Goal: Task Accomplishment & Management: Manage account settings

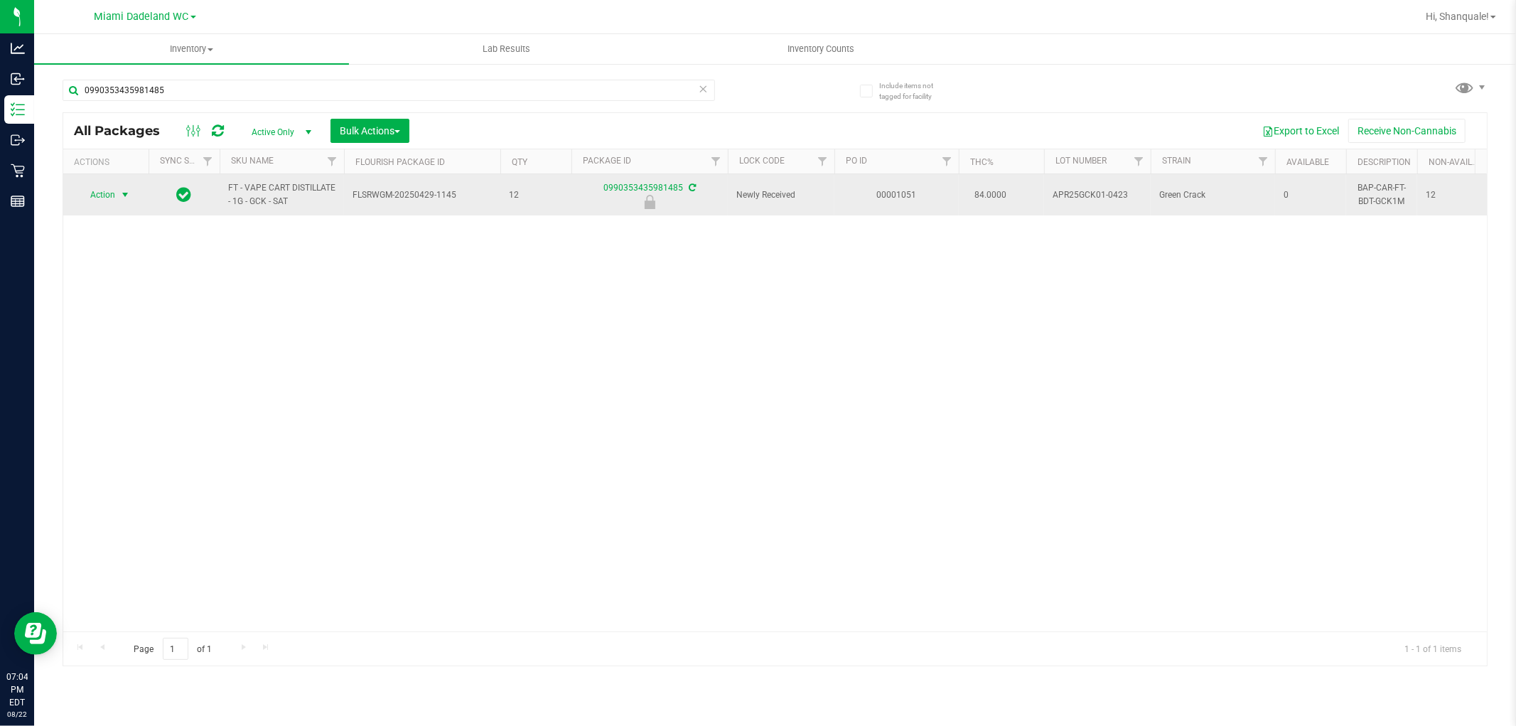
type input "0990353435981485"
click at [122, 198] on span "select" at bounding box center [124, 194] width 11 height 11
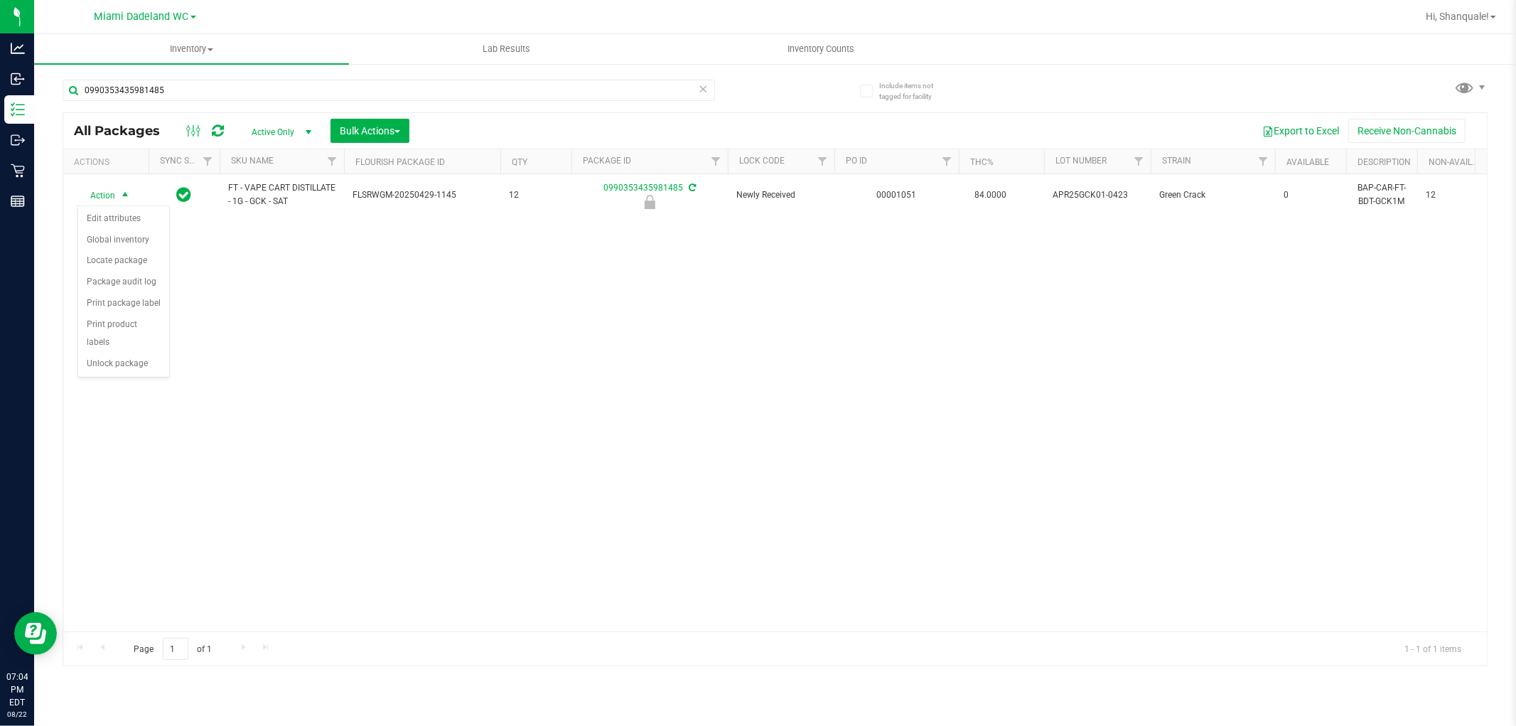
click at [151, 377] on div "Action Edit attributes Global inventory Locate package Package audit log Print …" at bounding box center [123, 291] width 92 height 173
click at [144, 360] on li "Unlock package" at bounding box center [123, 363] width 91 height 21
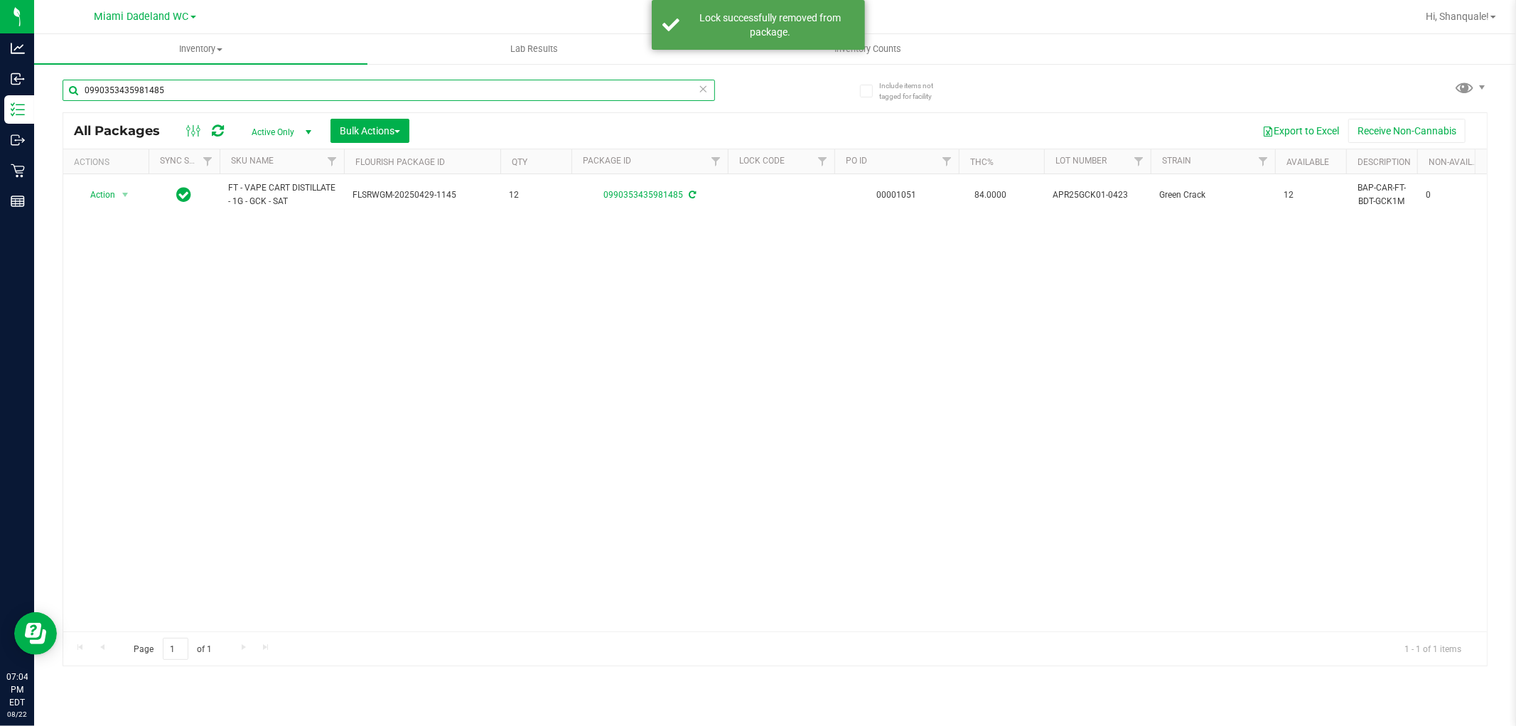
click at [189, 93] on input "0990353435981485" at bounding box center [389, 90] width 652 height 21
type input "0"
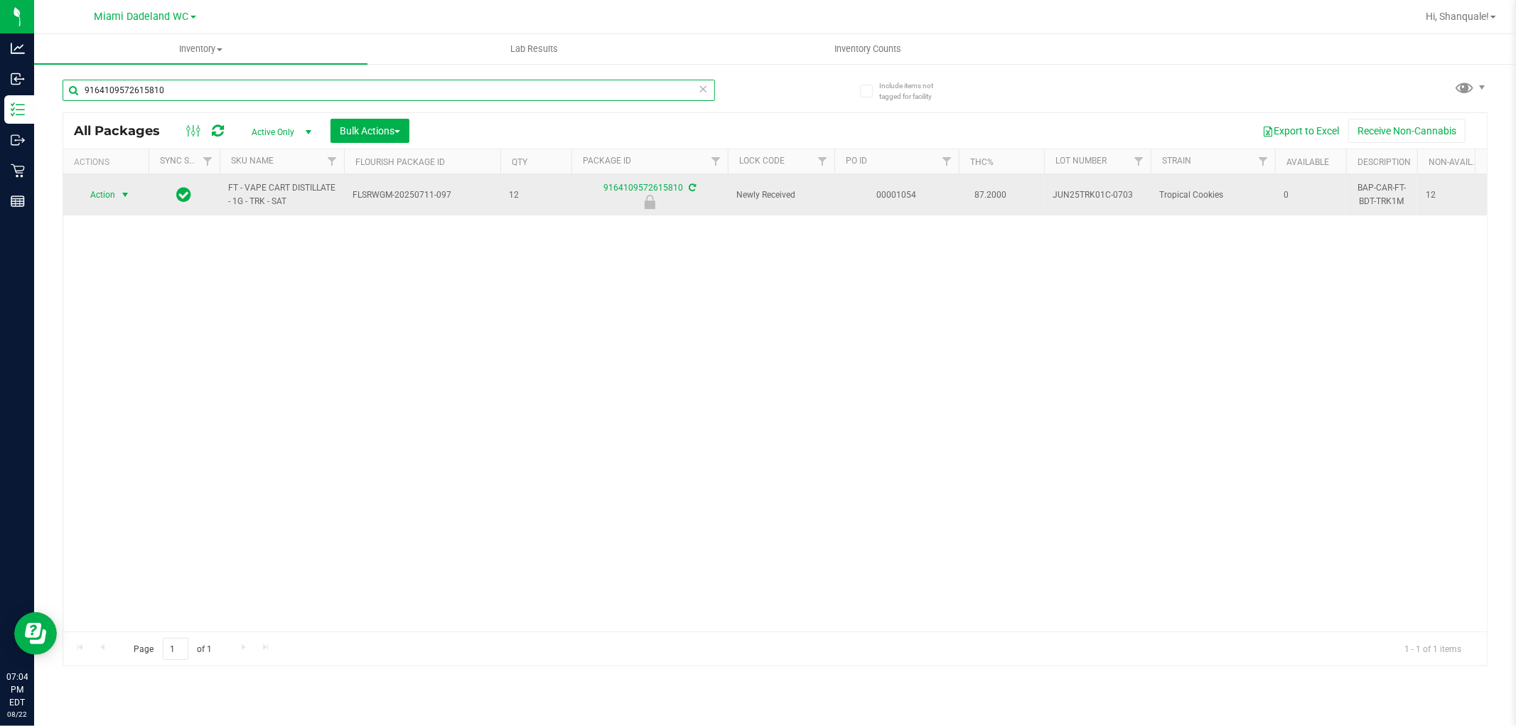
type input "9164109572615810"
click at [125, 197] on span "select" at bounding box center [124, 194] width 11 height 11
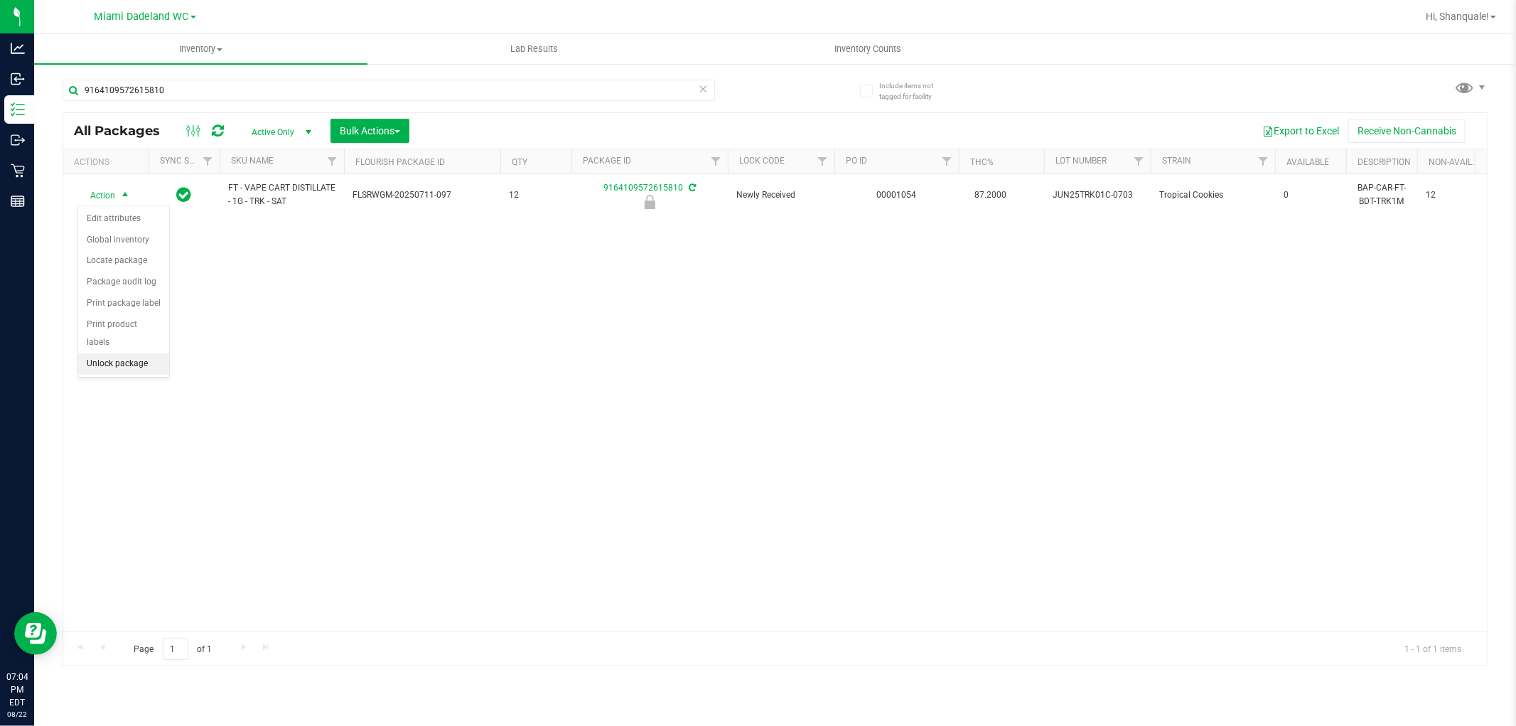
click at [151, 372] on li "Unlock package" at bounding box center [123, 363] width 91 height 21
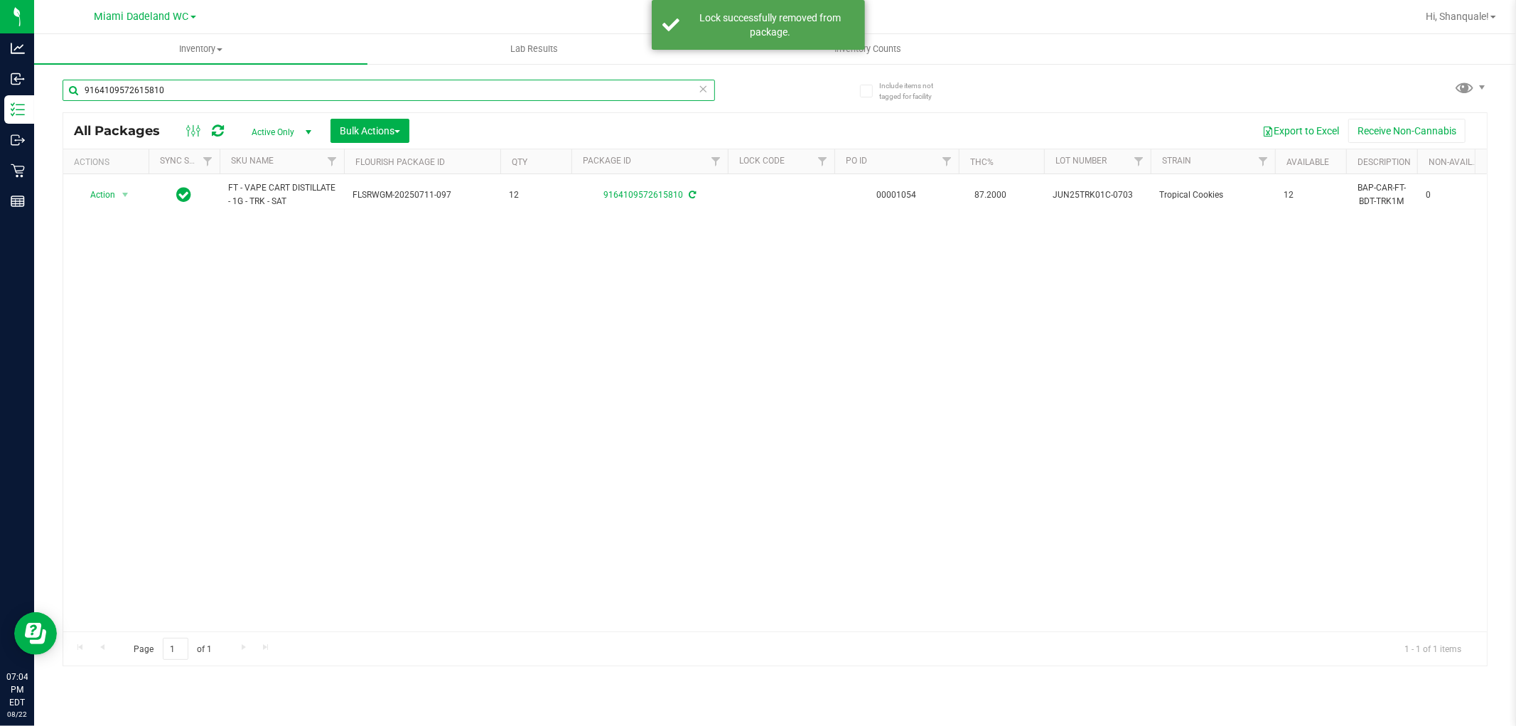
click at [215, 88] on input "9164109572615810" at bounding box center [389, 90] width 652 height 21
type input "9"
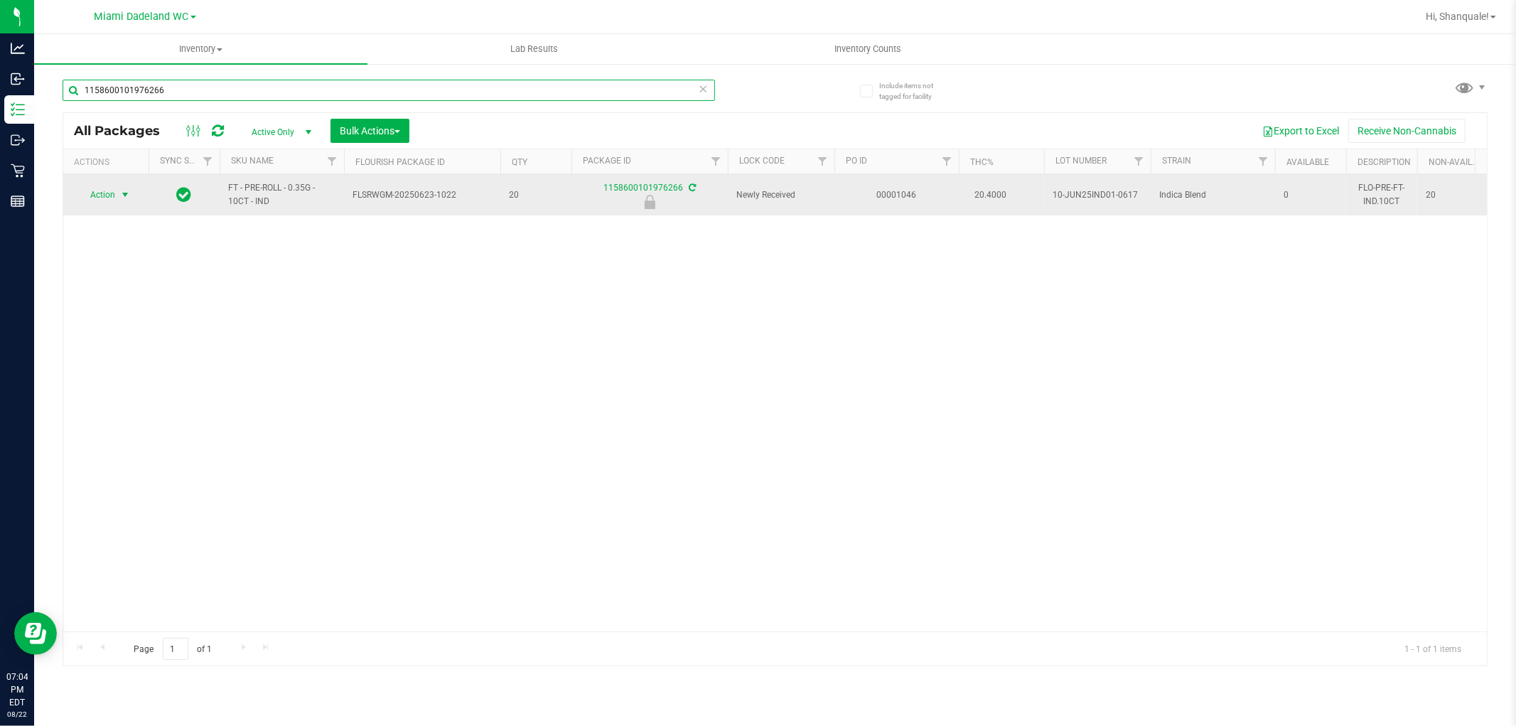
type input "1158600101976266"
click at [119, 200] on span "select" at bounding box center [124, 194] width 11 height 11
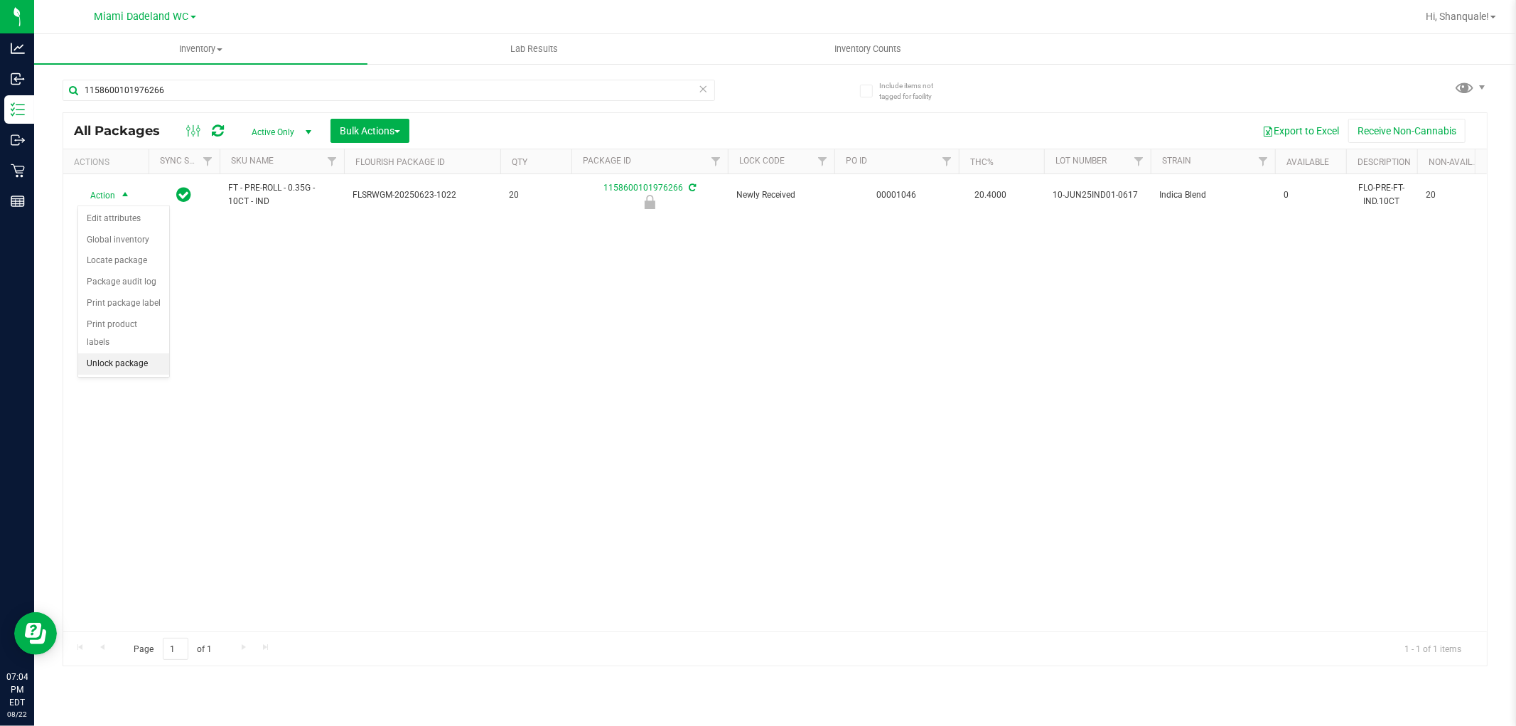
click at [142, 372] on li "Unlock package" at bounding box center [123, 363] width 91 height 21
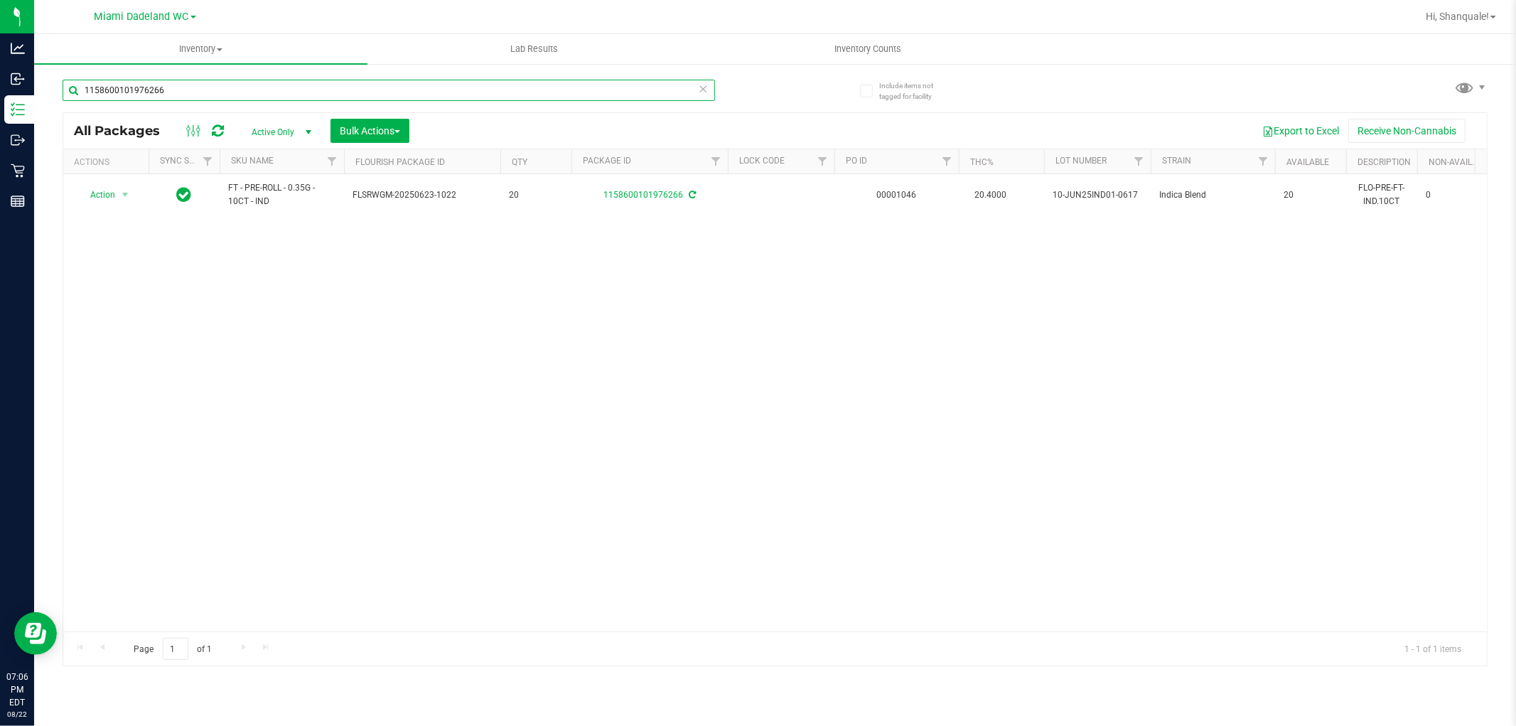
click at [417, 92] on input "1158600101976266" at bounding box center [389, 90] width 652 height 21
type input "1"
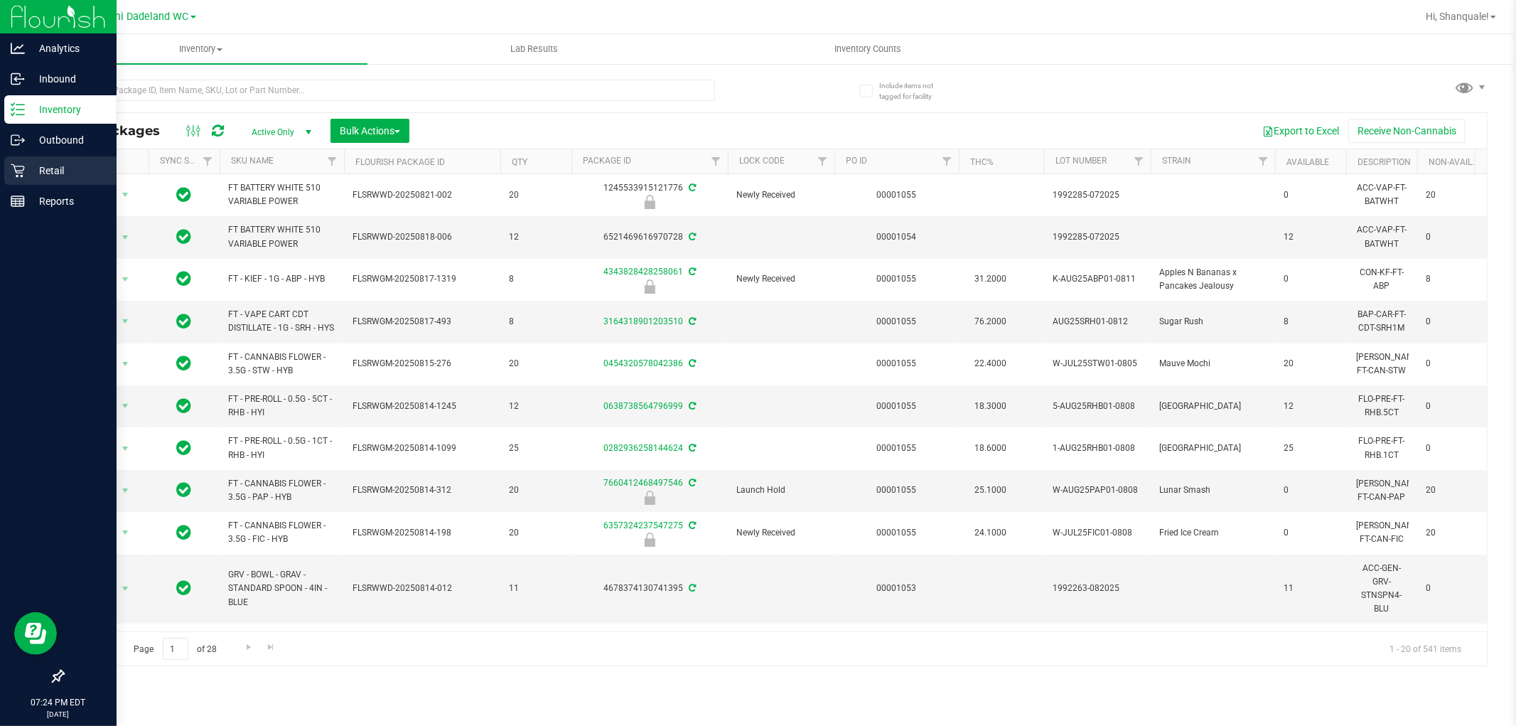
click at [16, 171] on icon at bounding box center [18, 171] width 14 height 14
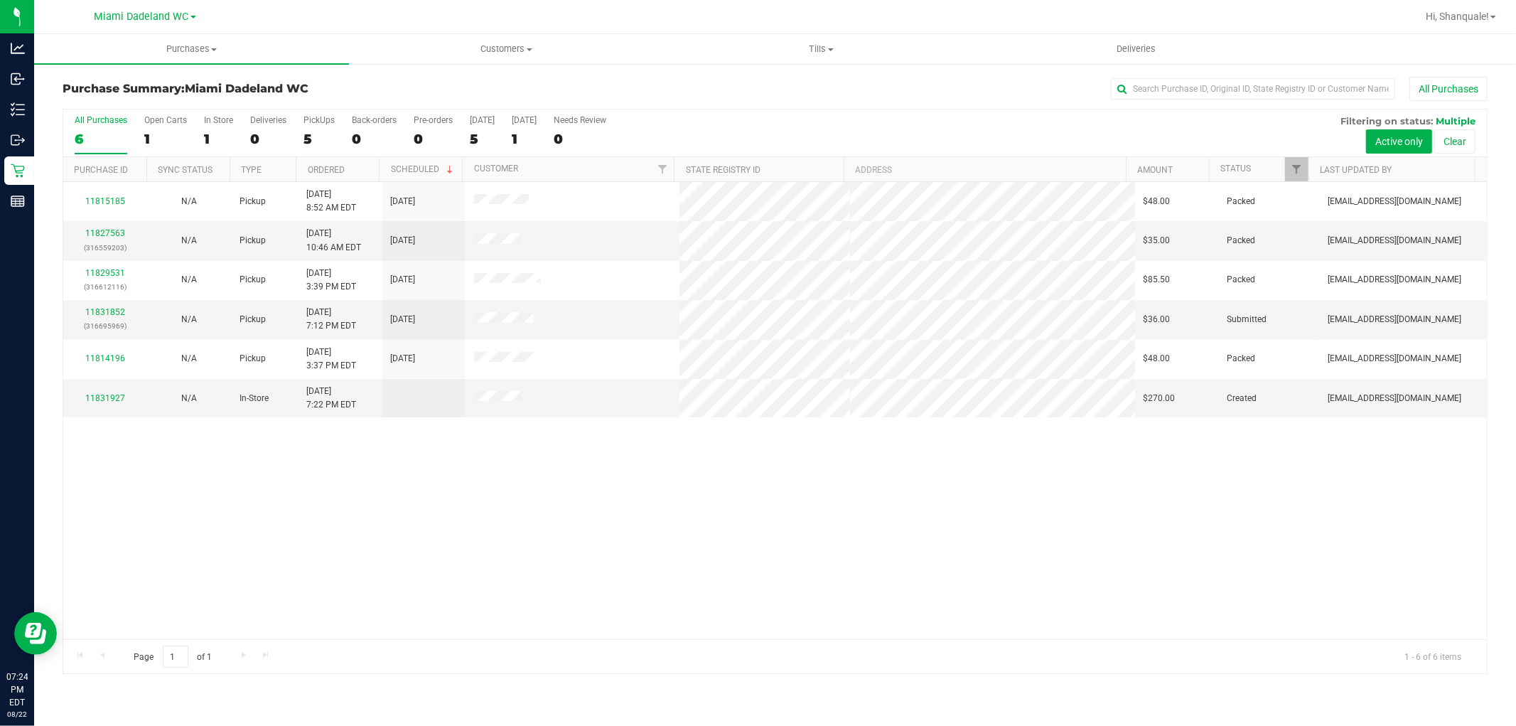
click at [330, 552] on div "11815185 N/A Pickup [DATE] 8:52 AM EDT 8/23/2025 $48.00 Packed [EMAIL_ADDRESS][…" at bounding box center [774, 410] width 1423 height 457
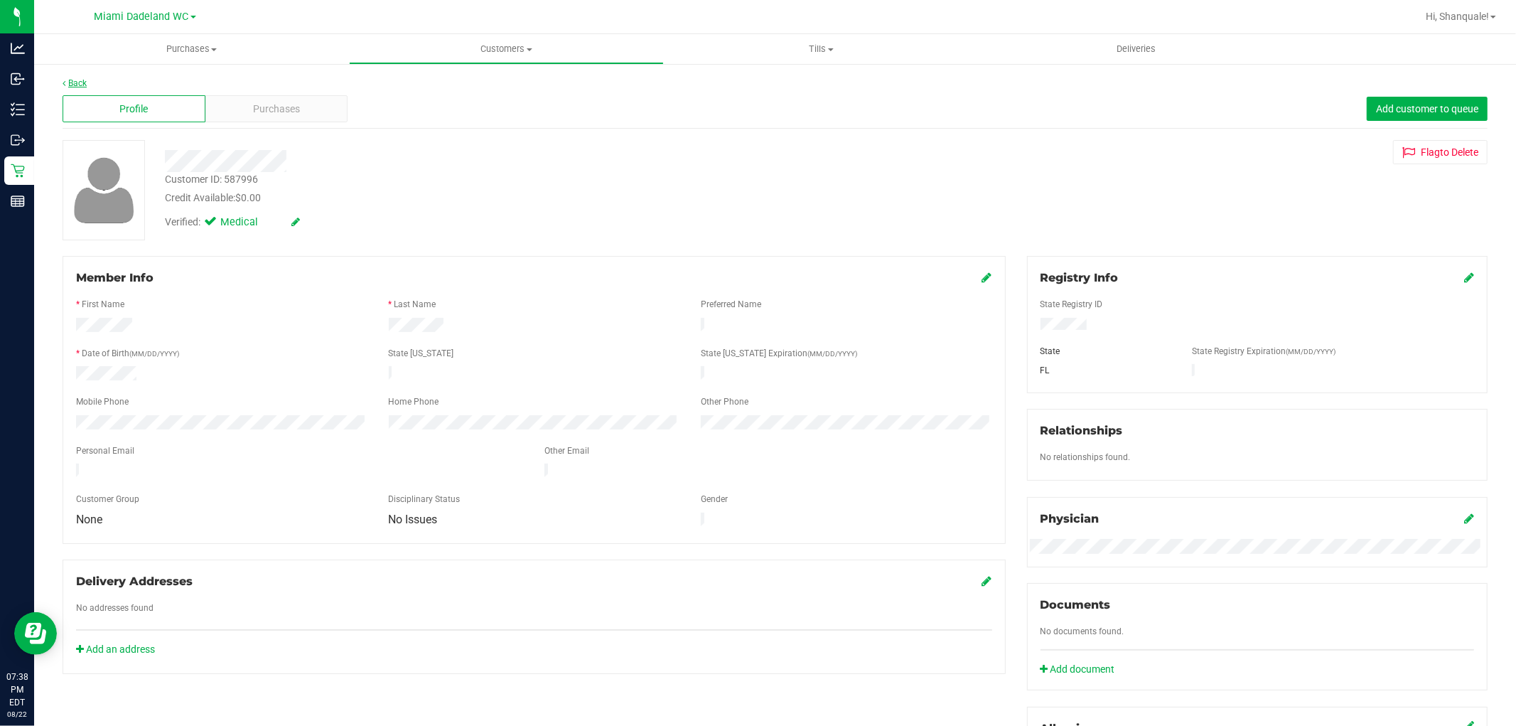
click at [64, 82] on icon at bounding box center [64, 83] width 3 height 9
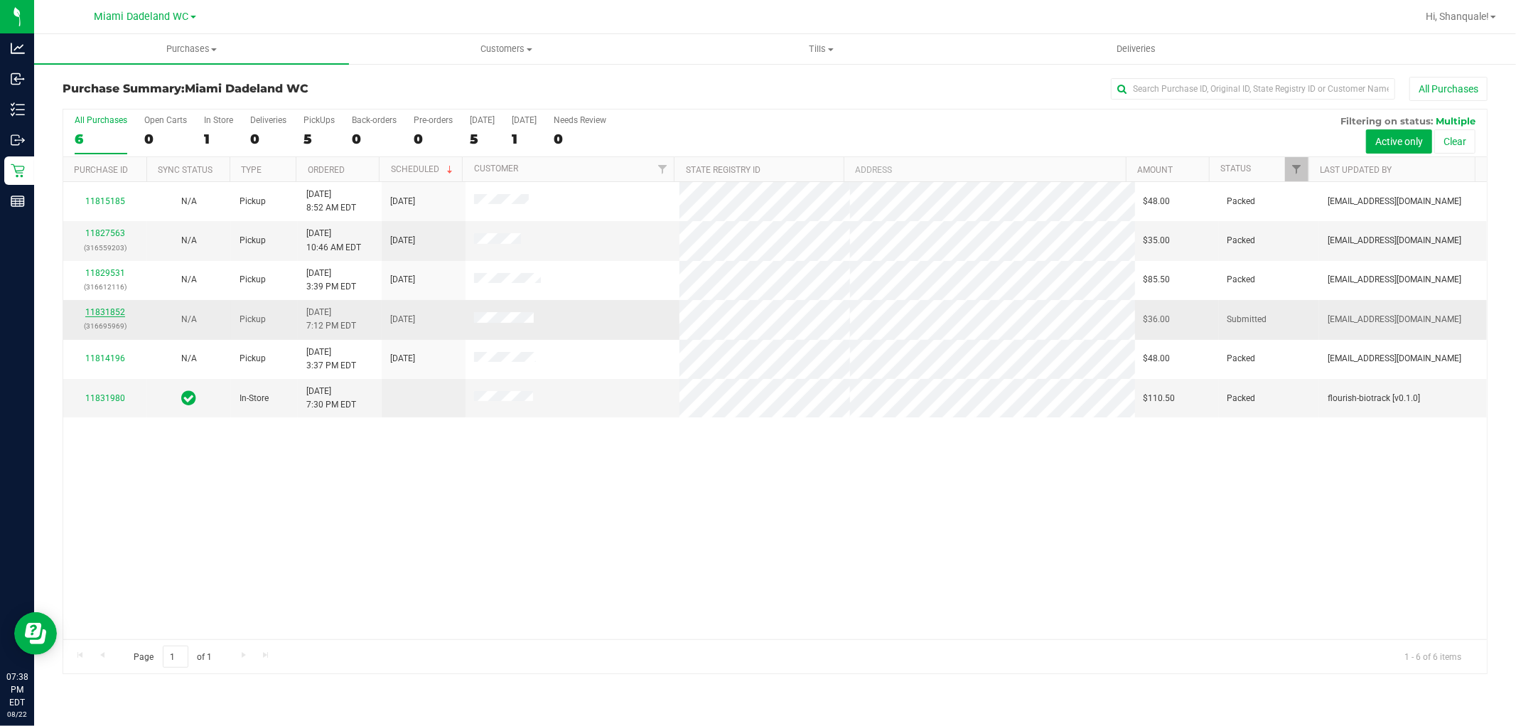
click at [118, 313] on link "11831852" at bounding box center [105, 312] width 40 height 10
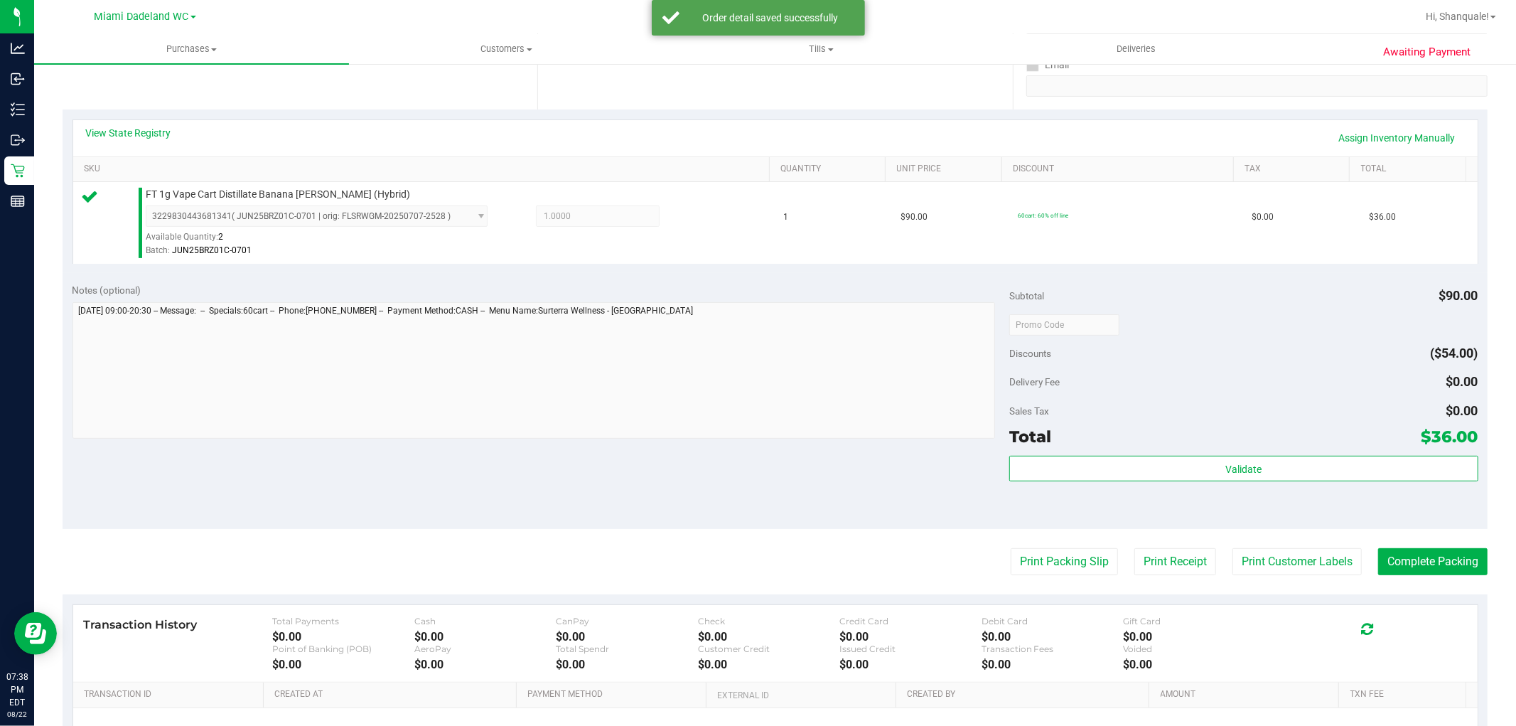
scroll to position [272, 0]
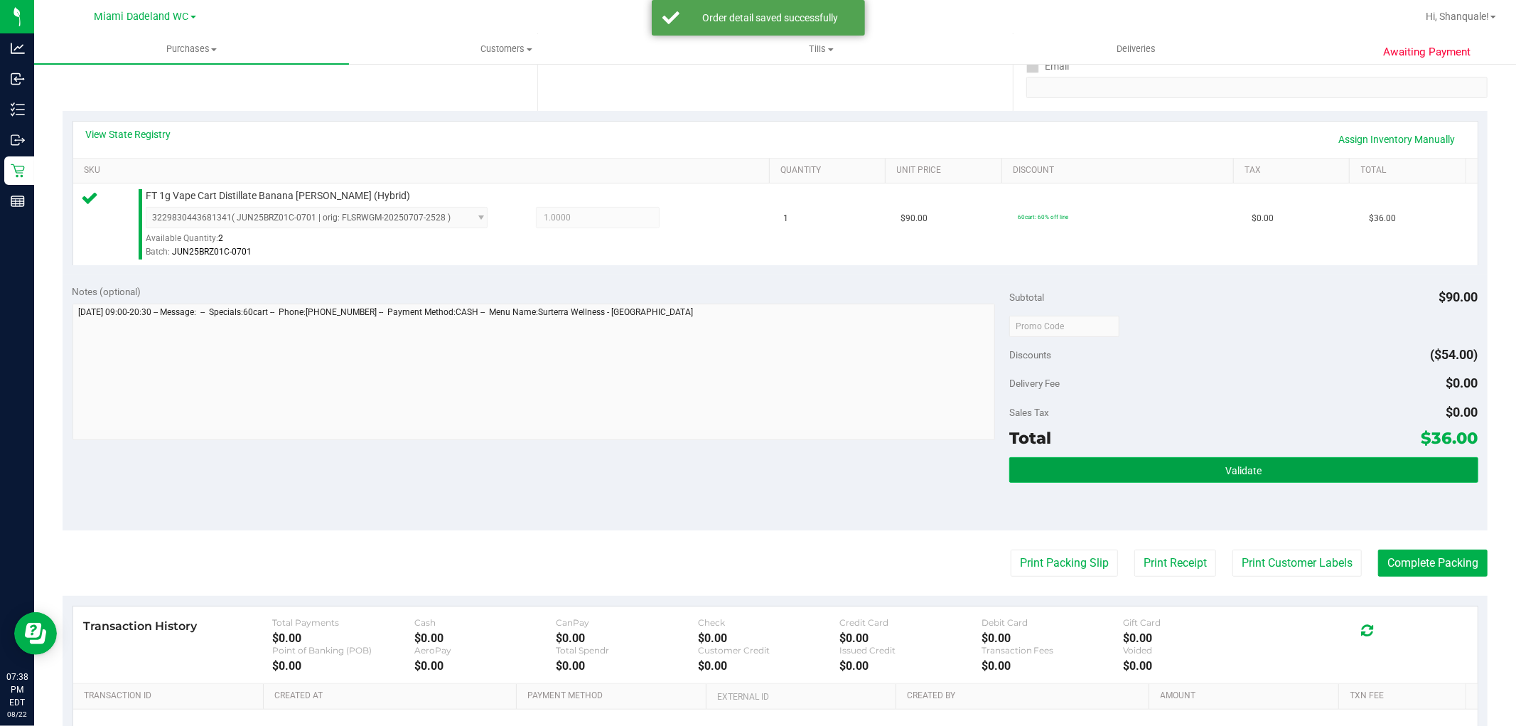
click at [1168, 478] on button "Validate" at bounding box center [1243, 470] width 468 height 26
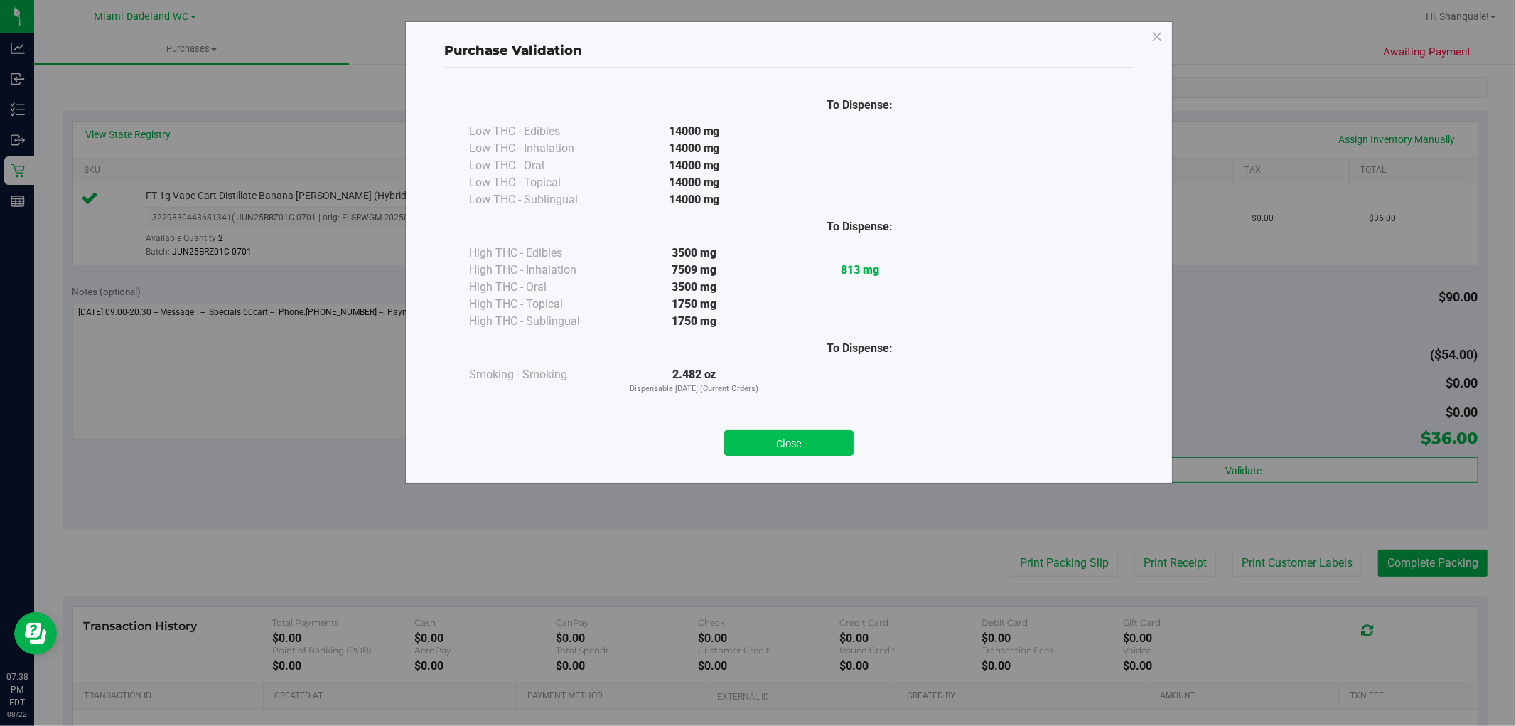
click at [760, 437] on button "Close" at bounding box center [788, 443] width 129 height 26
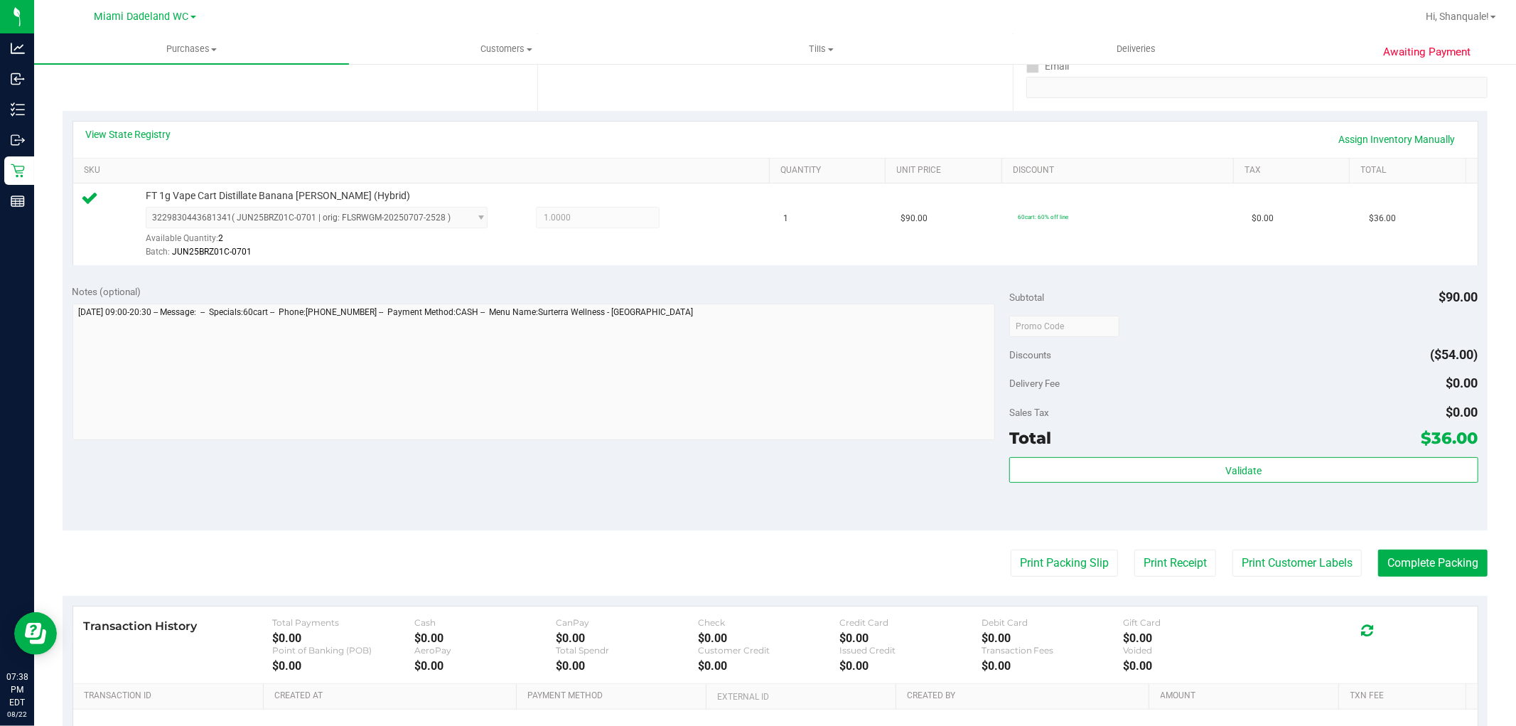
scroll to position [351, 0]
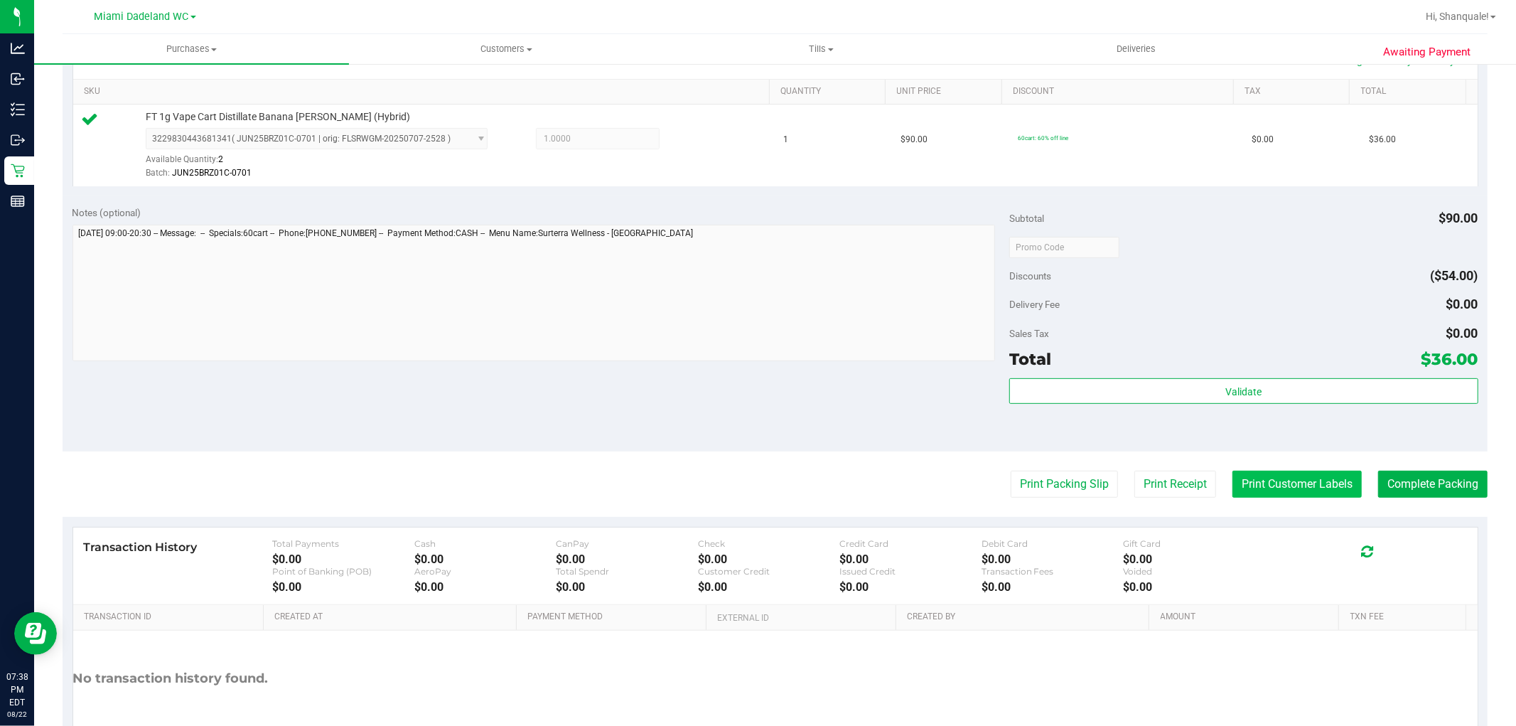
click at [1270, 489] on button "Print Customer Labels" at bounding box center [1296, 483] width 129 height 27
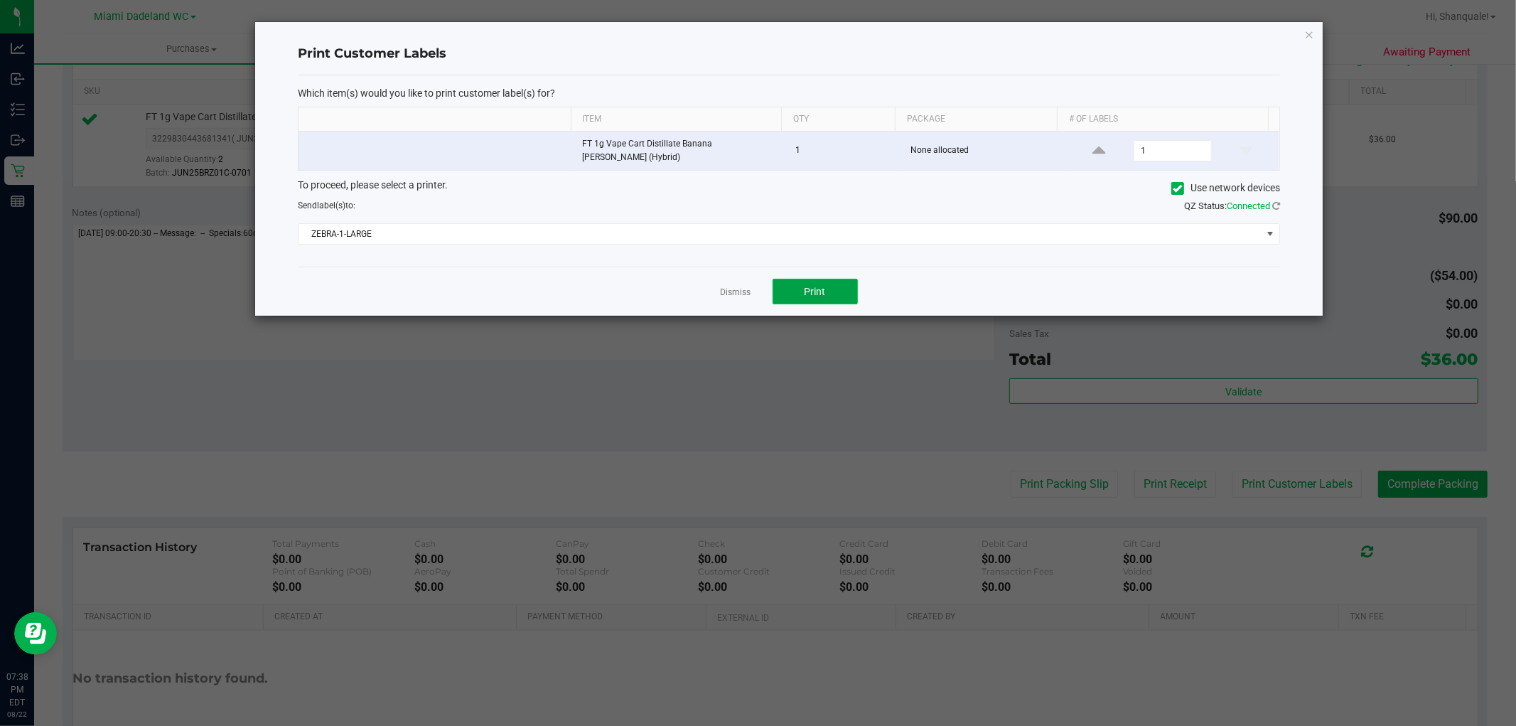
click at [819, 279] on button "Print" at bounding box center [814, 292] width 85 height 26
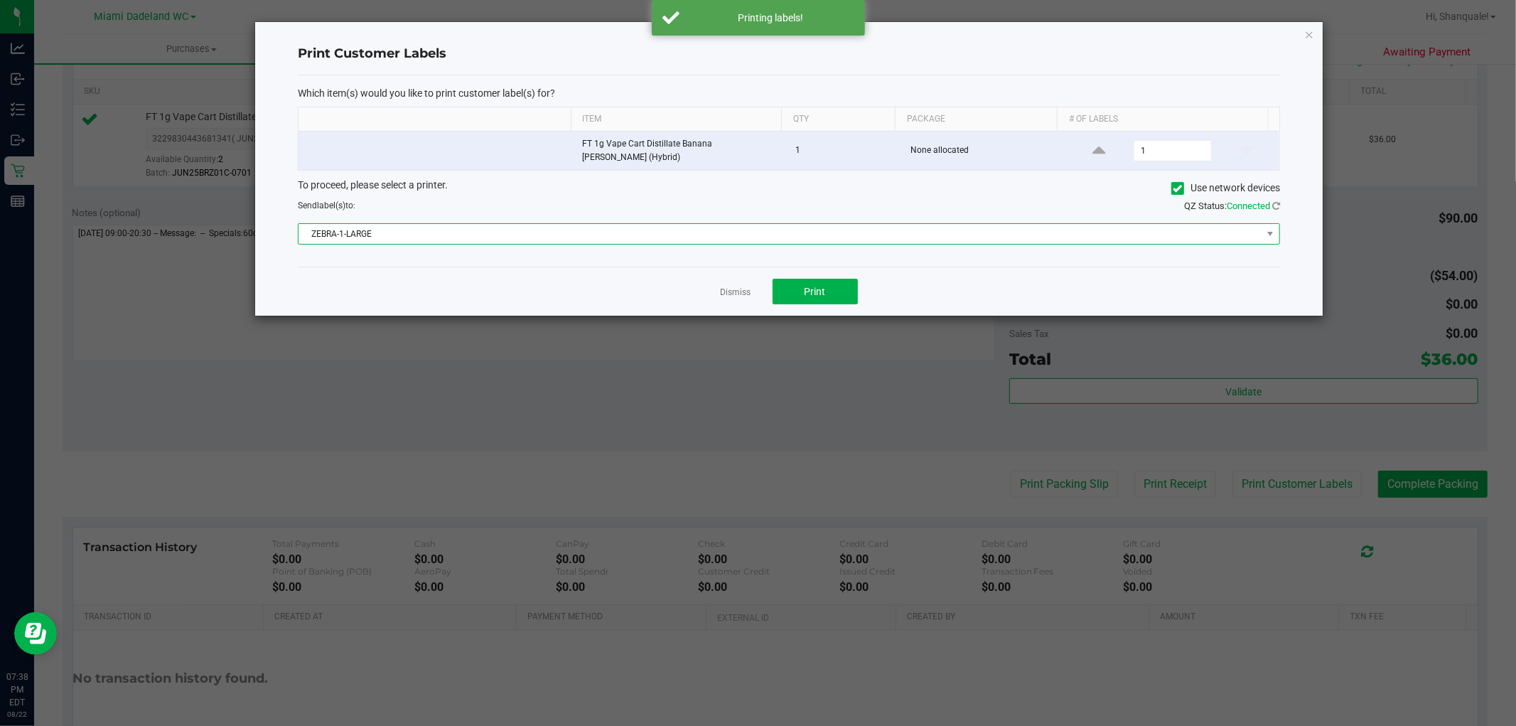
click at [389, 224] on span "ZEBRA-1-LARGE" at bounding box center [779, 234] width 963 height 20
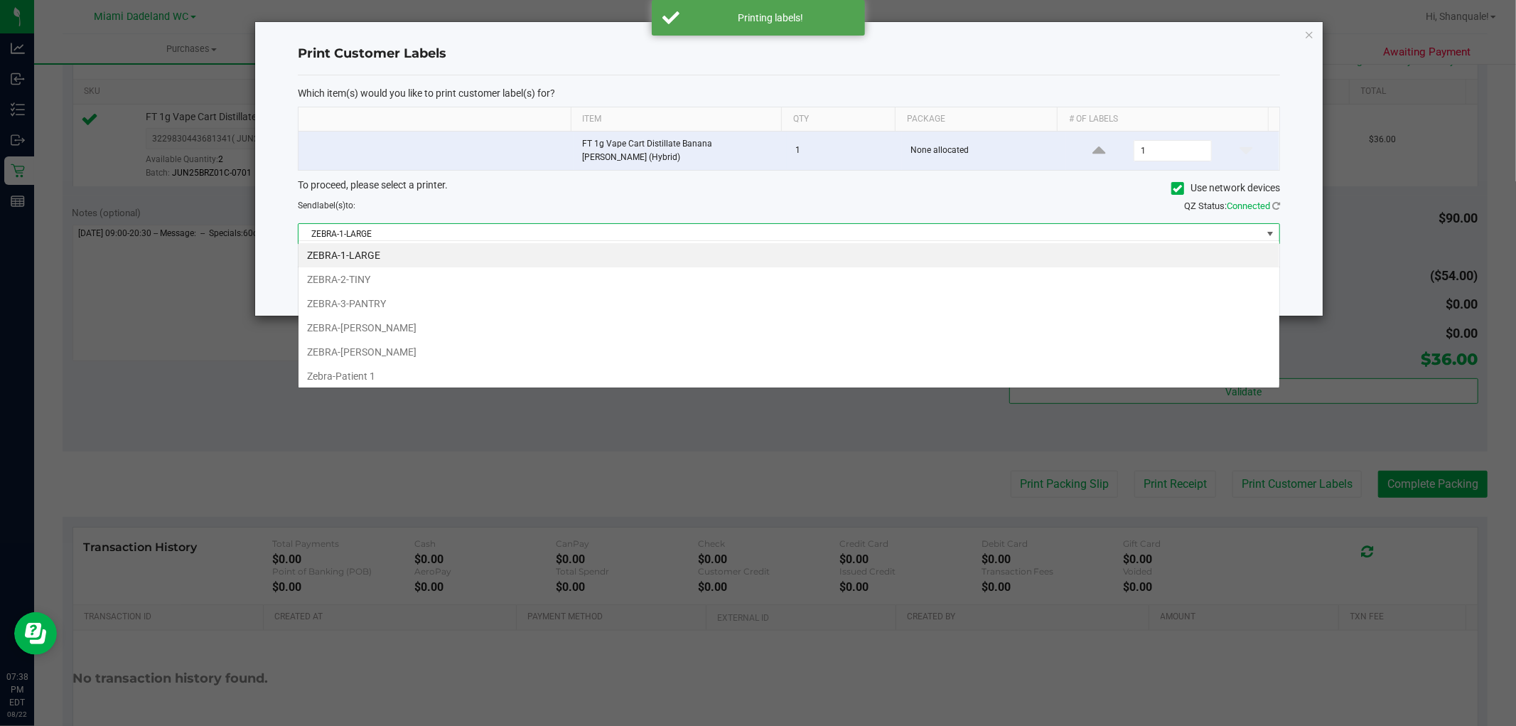
scroll to position [21, 982]
click at [424, 330] on li "ZEBRA-[PERSON_NAME]" at bounding box center [788, 328] width 981 height 24
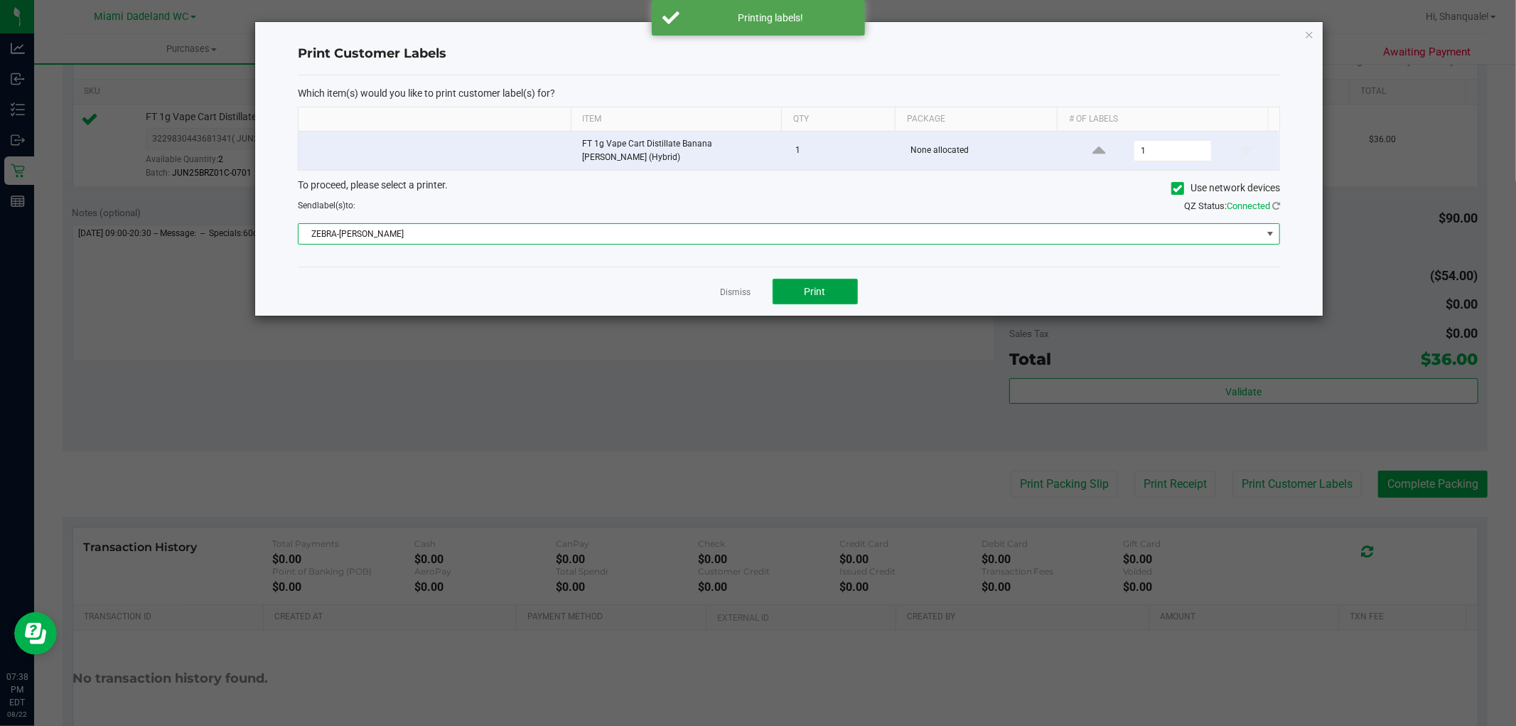
click at [821, 286] on span "Print" at bounding box center [814, 291] width 21 height 11
click at [832, 287] on button "Print" at bounding box center [814, 292] width 85 height 26
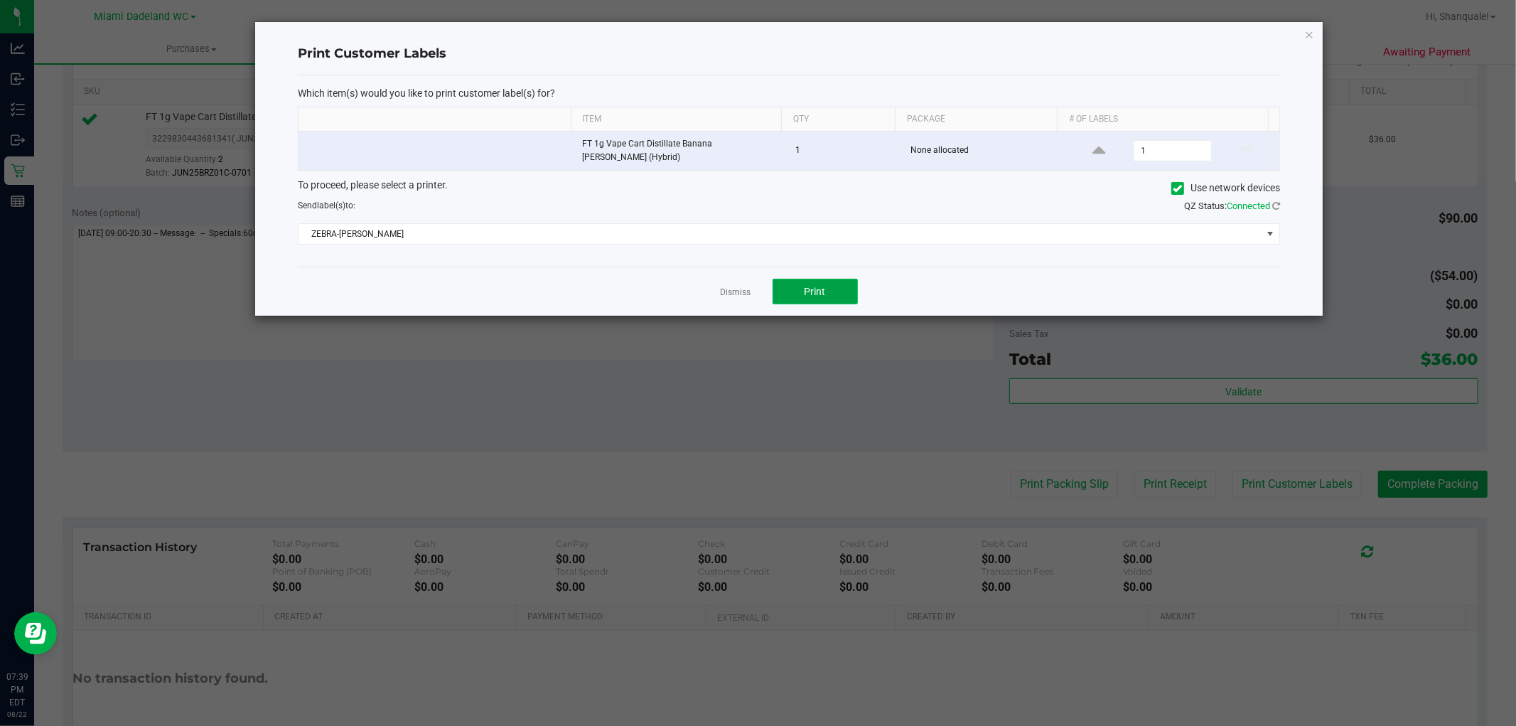
click at [799, 284] on button "Print" at bounding box center [814, 292] width 85 height 26
click at [718, 287] on div "Dismiss Print" at bounding box center [789, 290] width 982 height 49
click at [719, 286] on div "Dismiss Print" at bounding box center [789, 290] width 982 height 49
click at [725, 286] on link "Dismiss" at bounding box center [736, 292] width 31 height 12
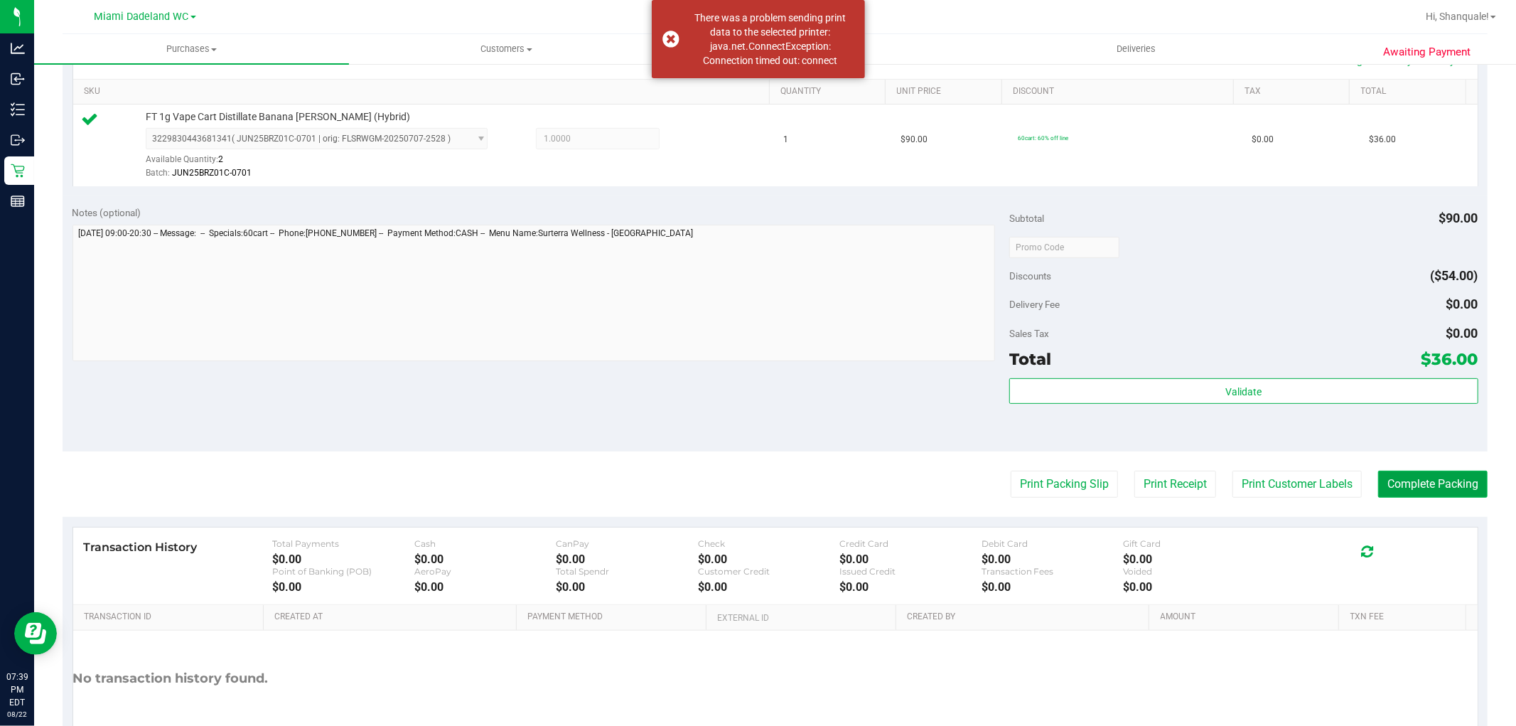
click at [1446, 483] on button "Complete Packing" at bounding box center [1432, 483] width 109 height 27
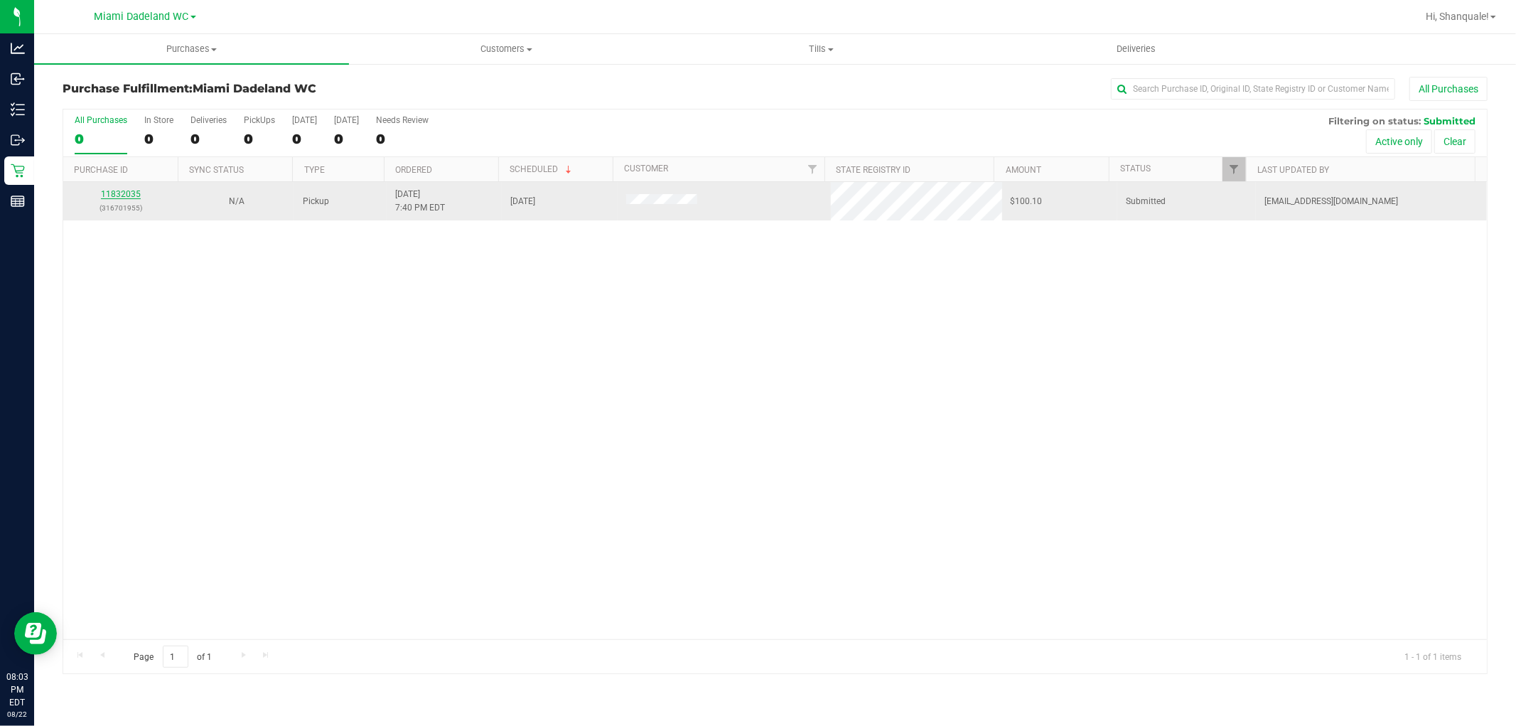
click at [129, 194] on link "11832035" at bounding box center [121, 194] width 40 height 10
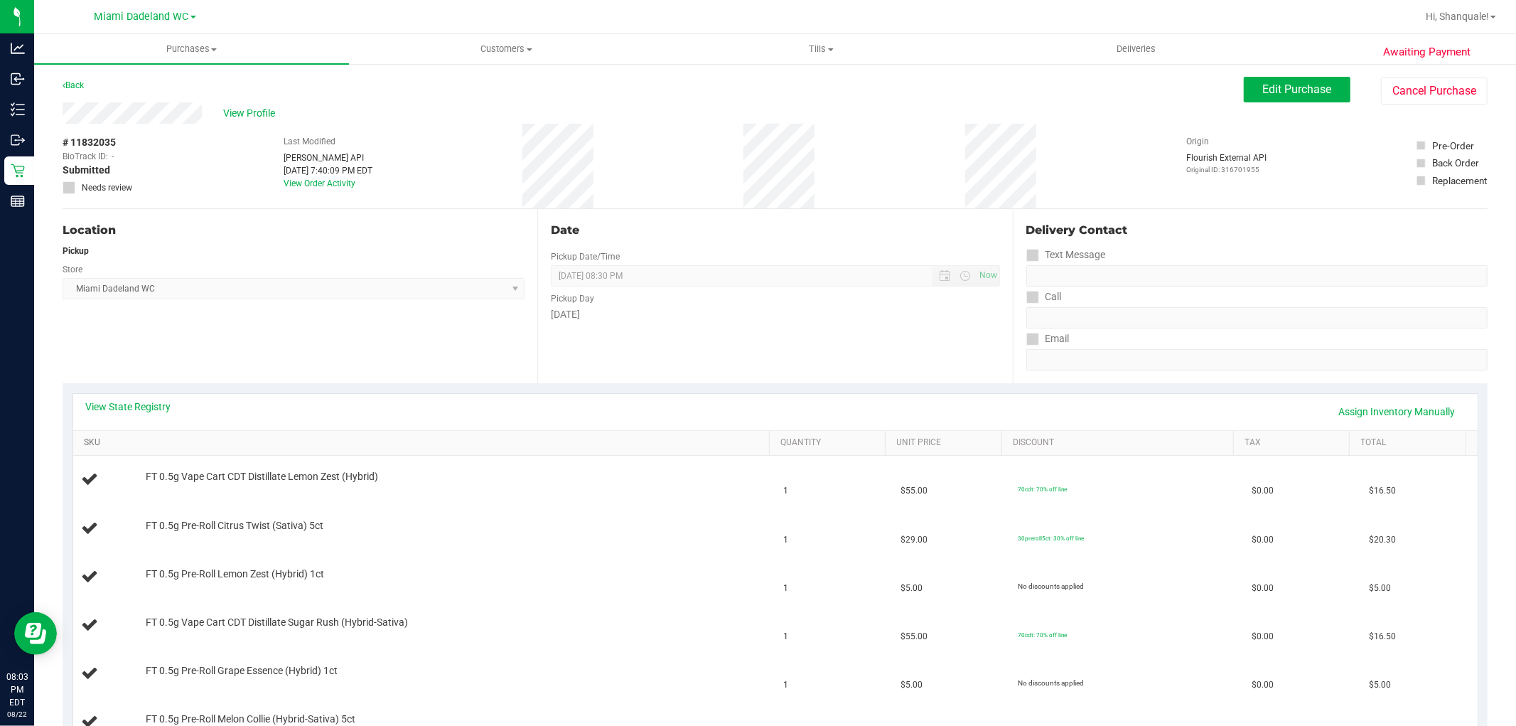
click at [84, 442] on link "SKU" at bounding box center [424, 442] width 680 height 11
click at [644, 265] on span "[DATE] 08:30 PM Now" at bounding box center [775, 275] width 448 height 21
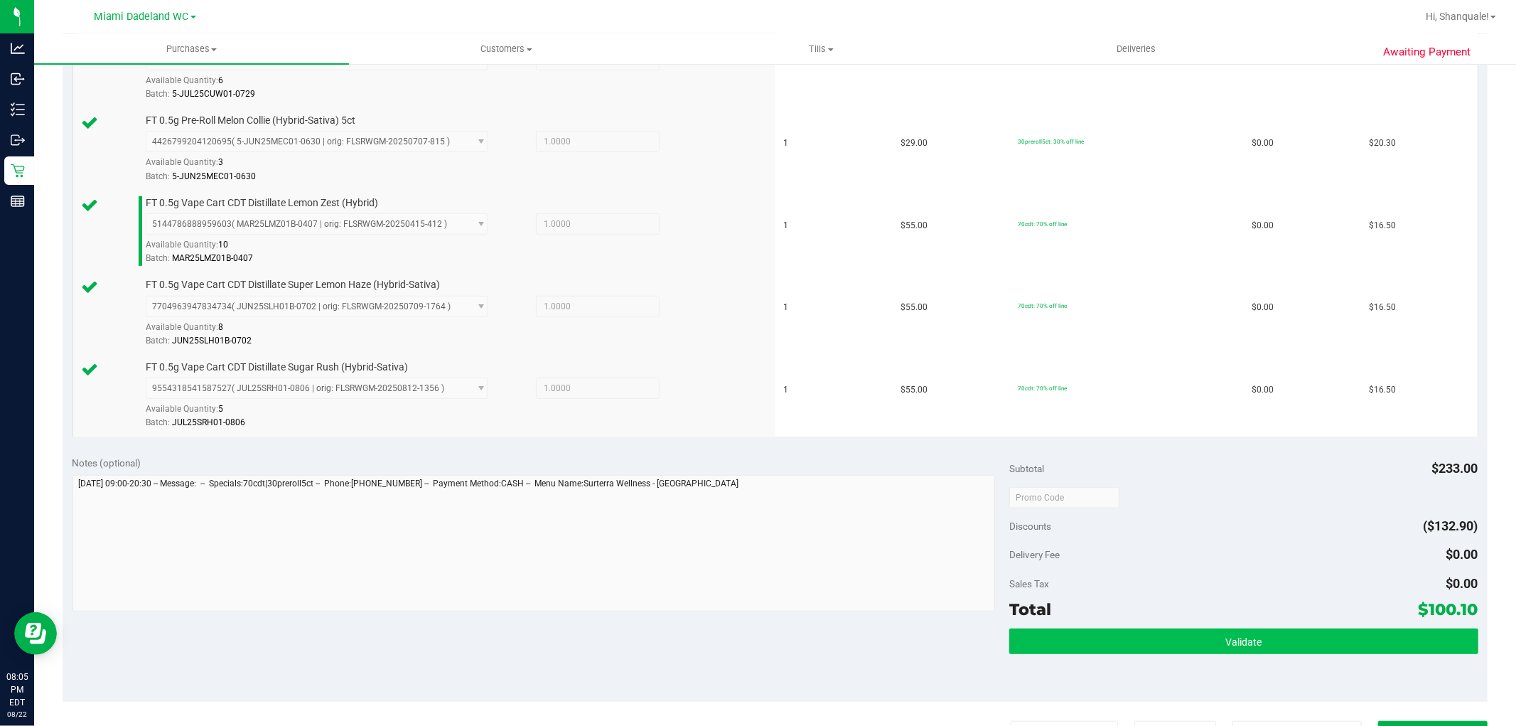
scroll to position [673, 0]
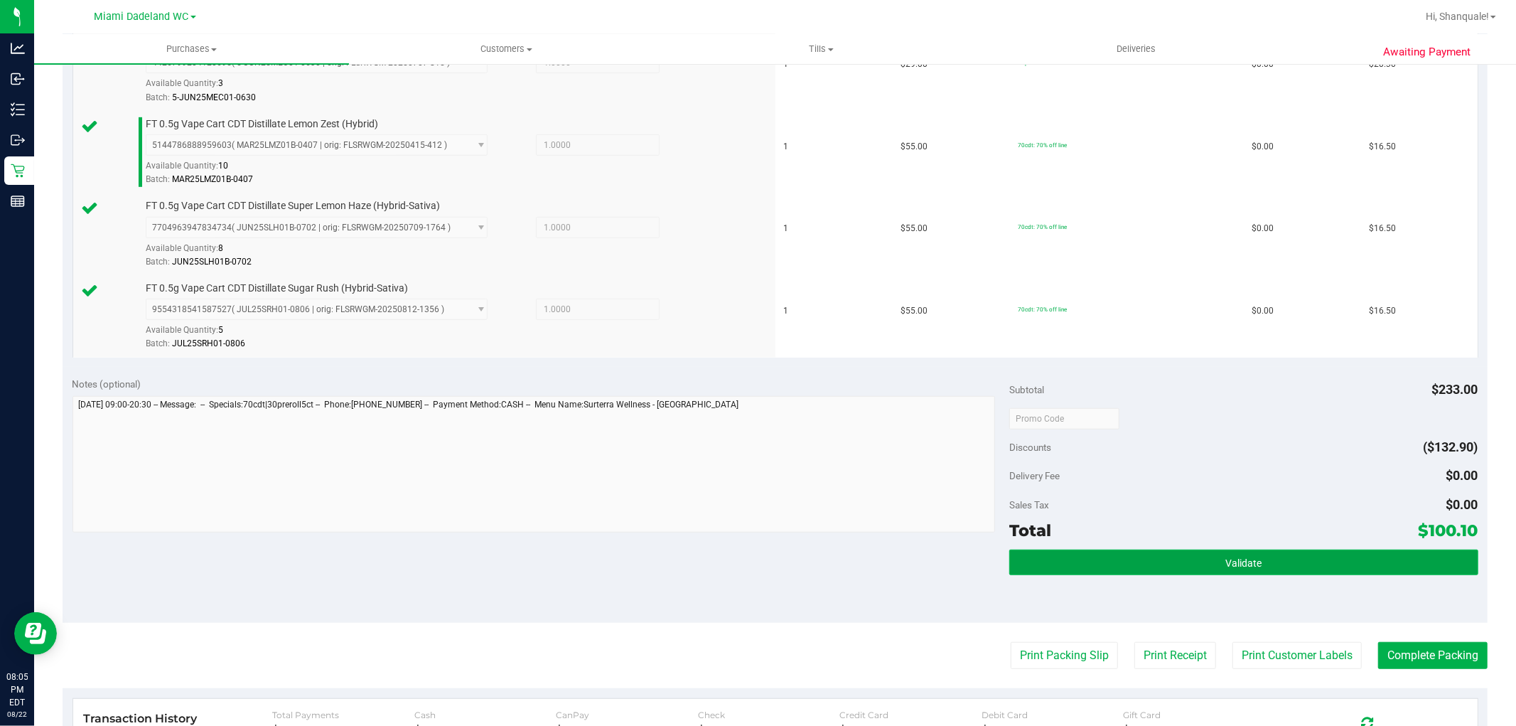
click at [1084, 556] on button "Validate" at bounding box center [1243, 562] width 468 height 26
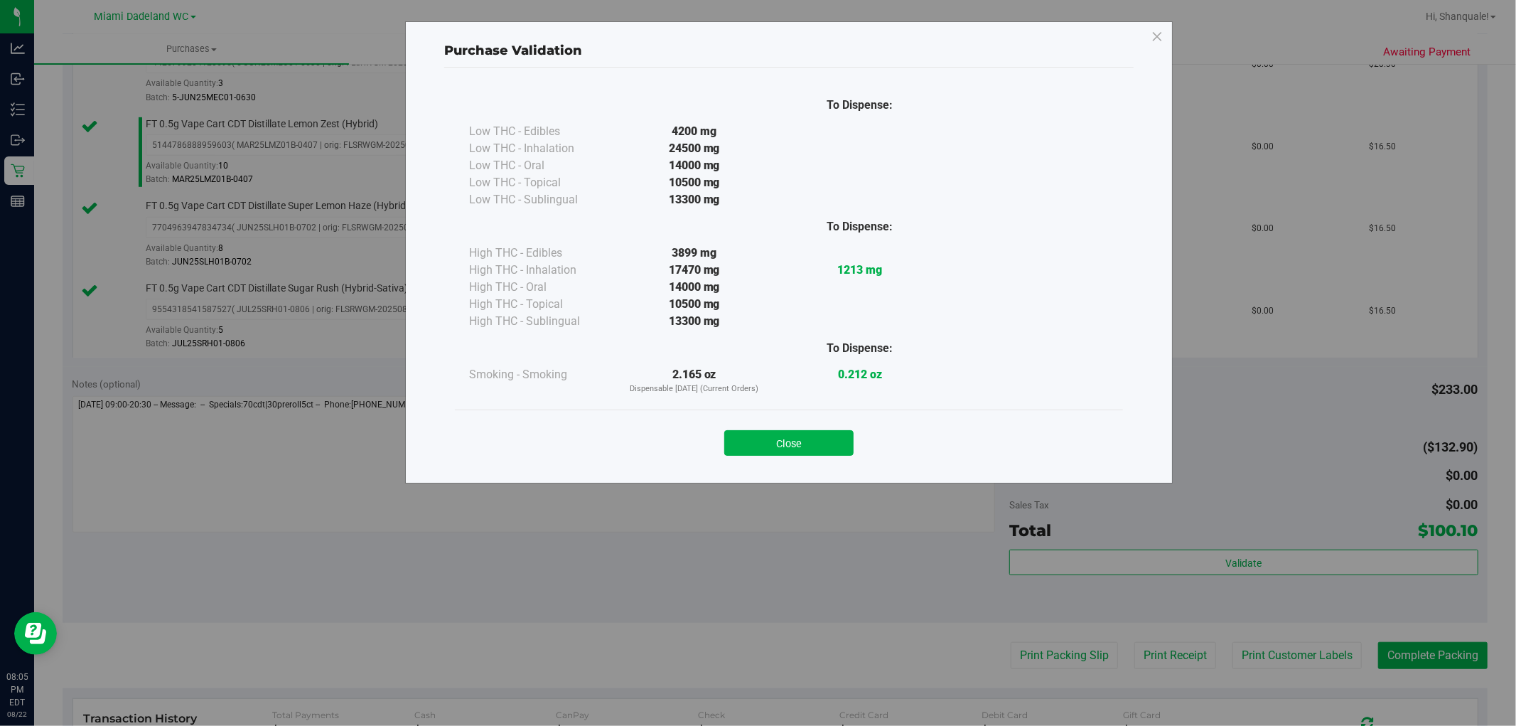
drag, startPoint x: 786, startPoint y: 432, endPoint x: 998, endPoint y: 514, distance: 227.0
click at [787, 432] on button "Close" at bounding box center [788, 443] width 129 height 26
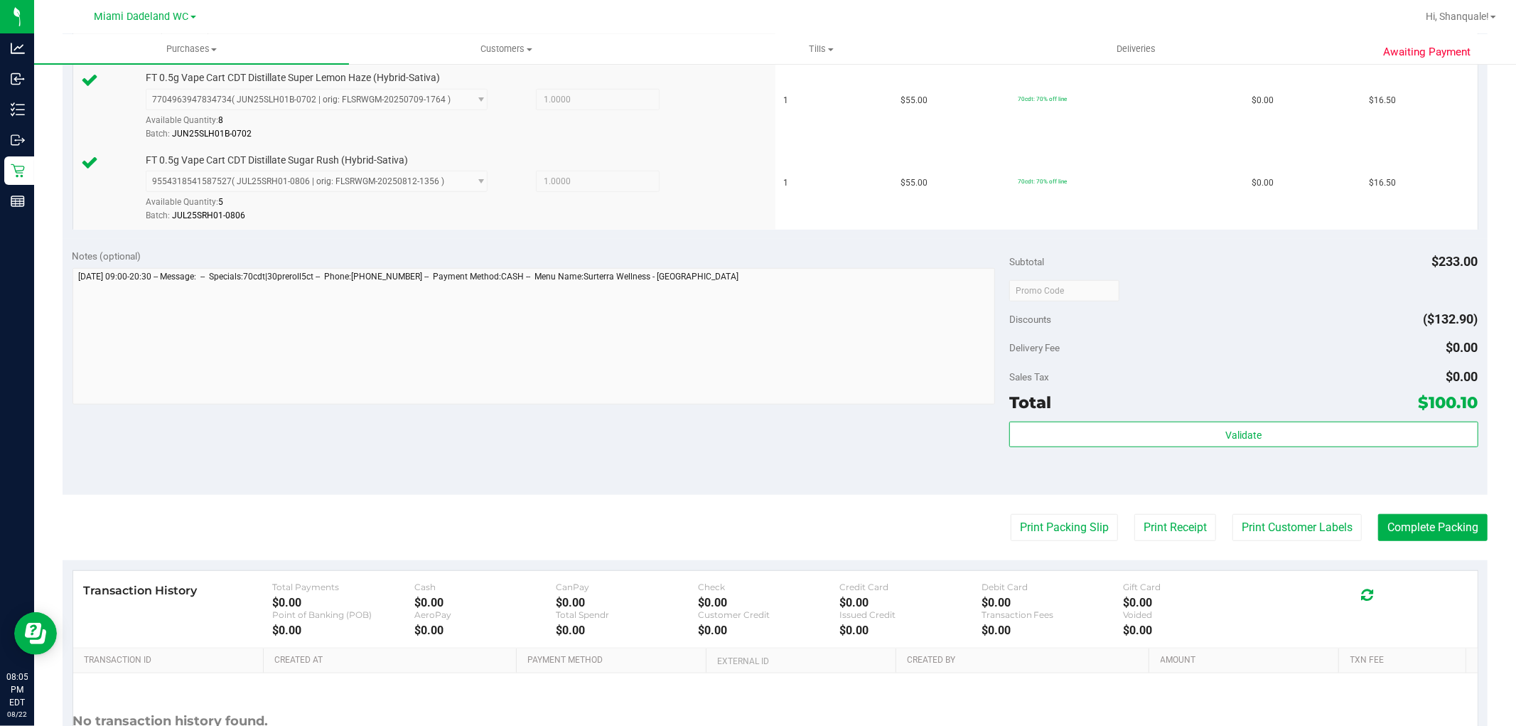
scroll to position [831, 0]
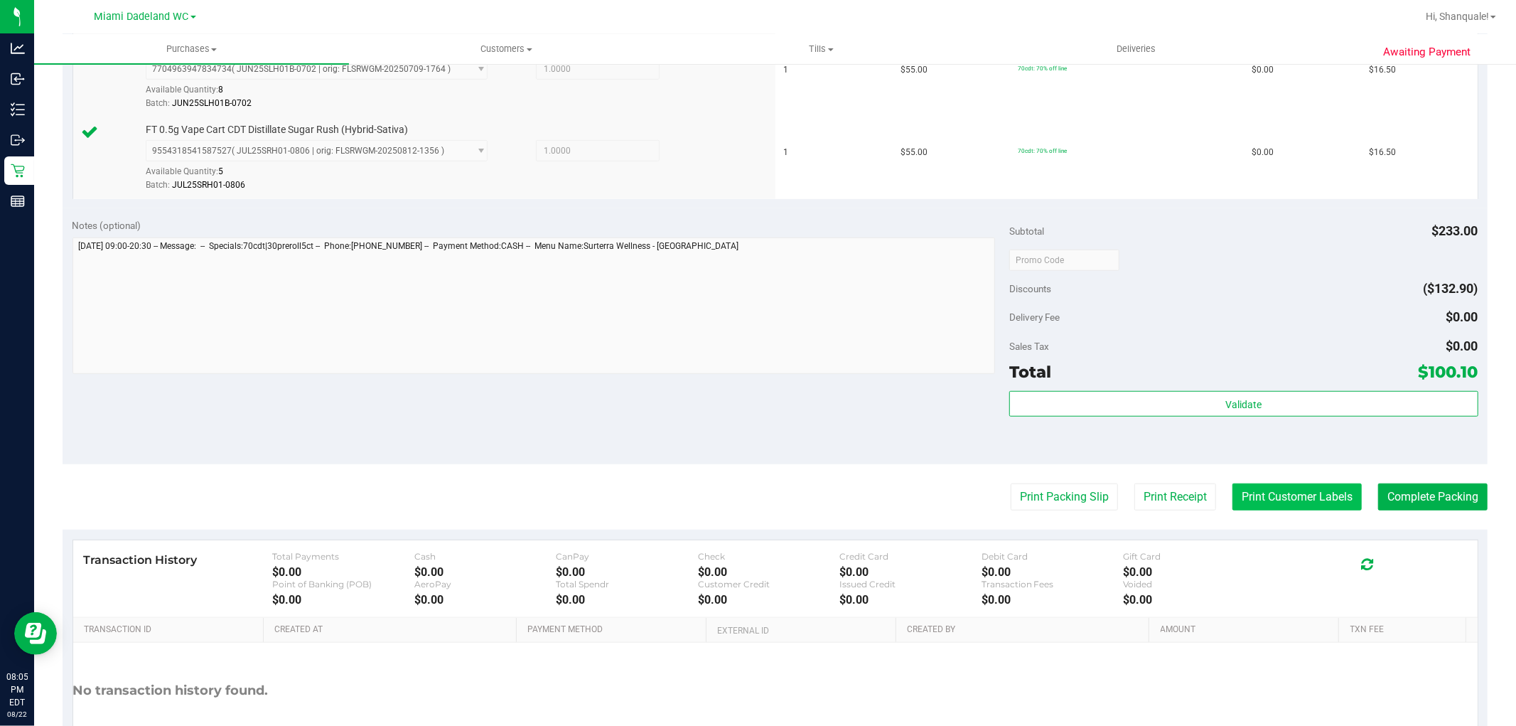
click at [1266, 507] on button "Print Customer Labels" at bounding box center [1296, 496] width 129 height 27
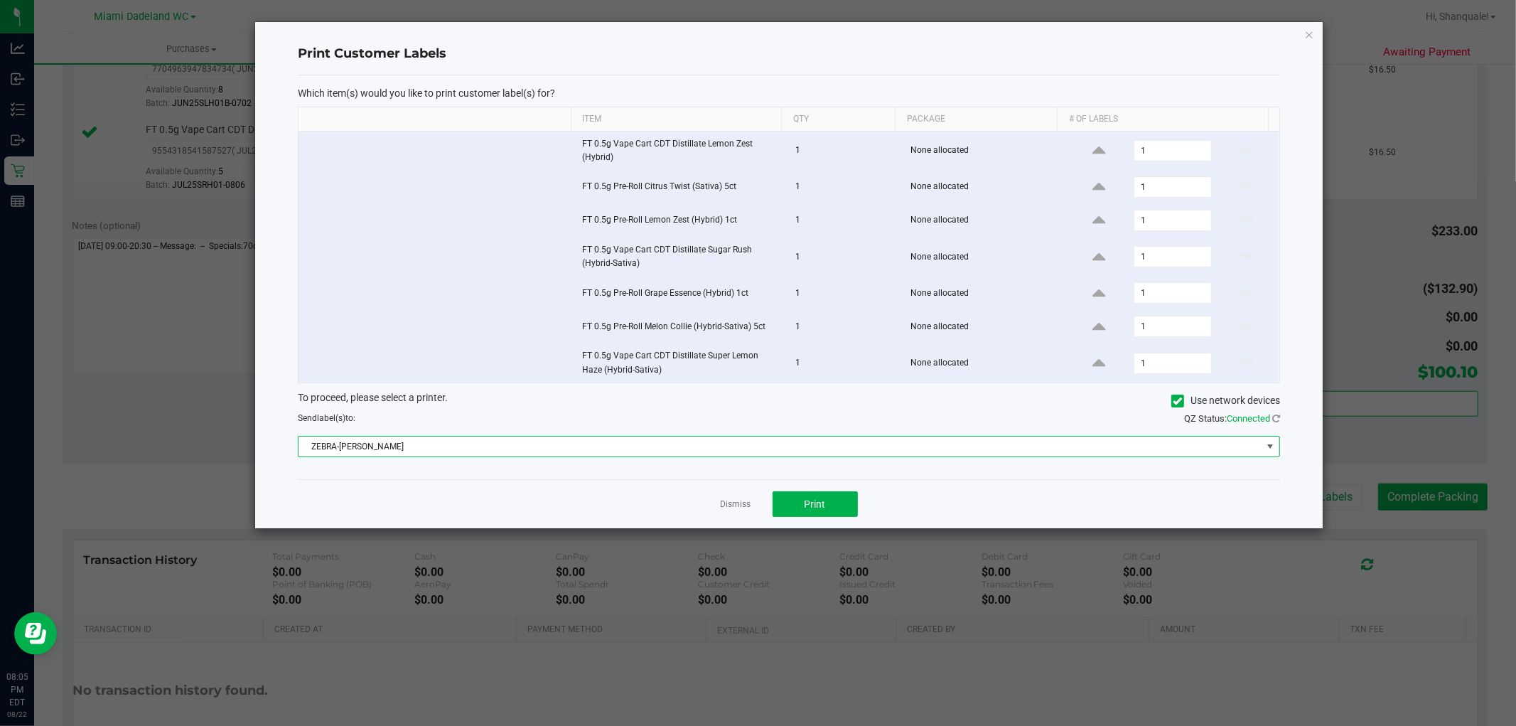
drag, startPoint x: 799, startPoint y: 453, endPoint x: 807, endPoint y: 460, distance: 11.1
click at [807, 460] on div "Which item(s) would you like to print customer label(s) for? Item Qty Package #…" at bounding box center [789, 277] width 982 height 404
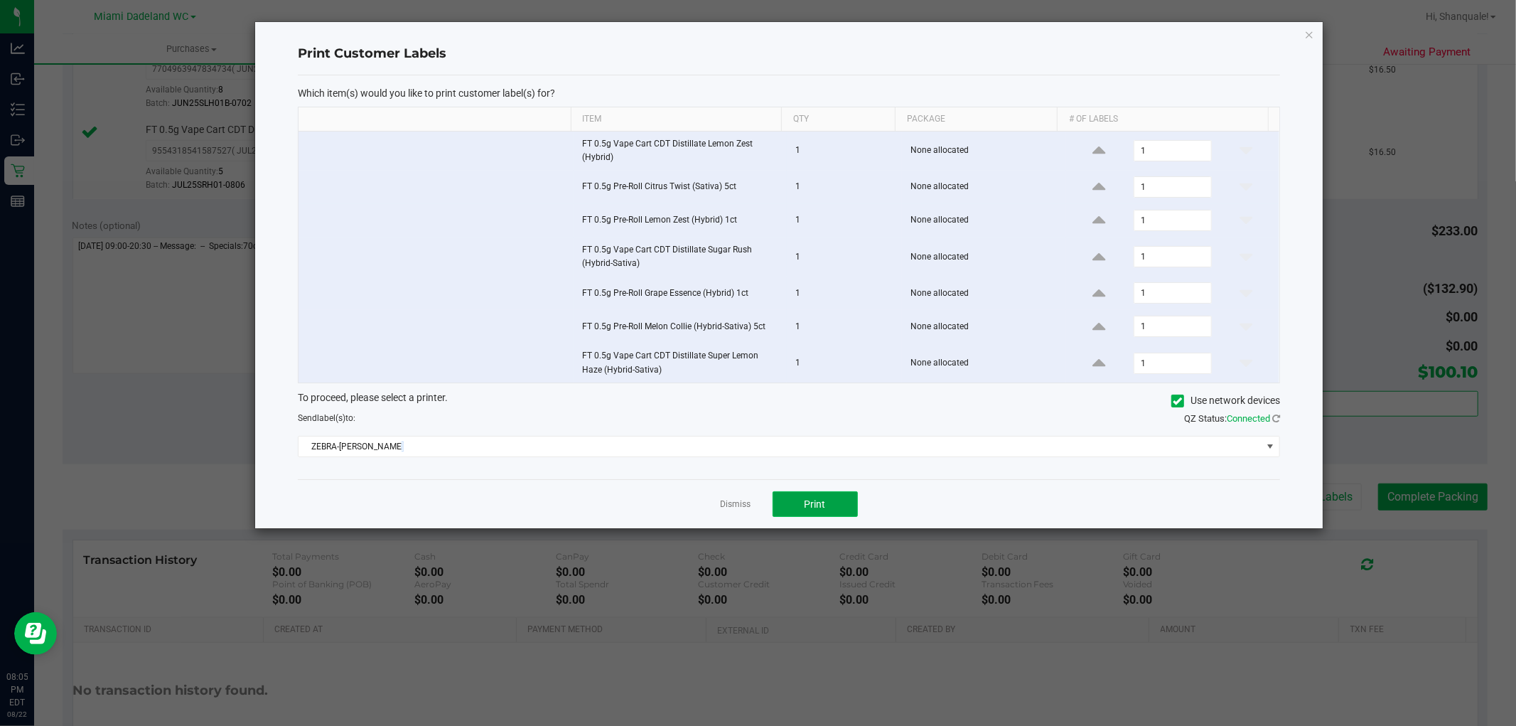
click at [830, 508] on button "Print" at bounding box center [814, 504] width 85 height 26
drag, startPoint x: 740, startPoint y: 502, endPoint x: 763, endPoint y: 514, distance: 25.8
click at [743, 503] on link "Dismiss" at bounding box center [736, 504] width 31 height 12
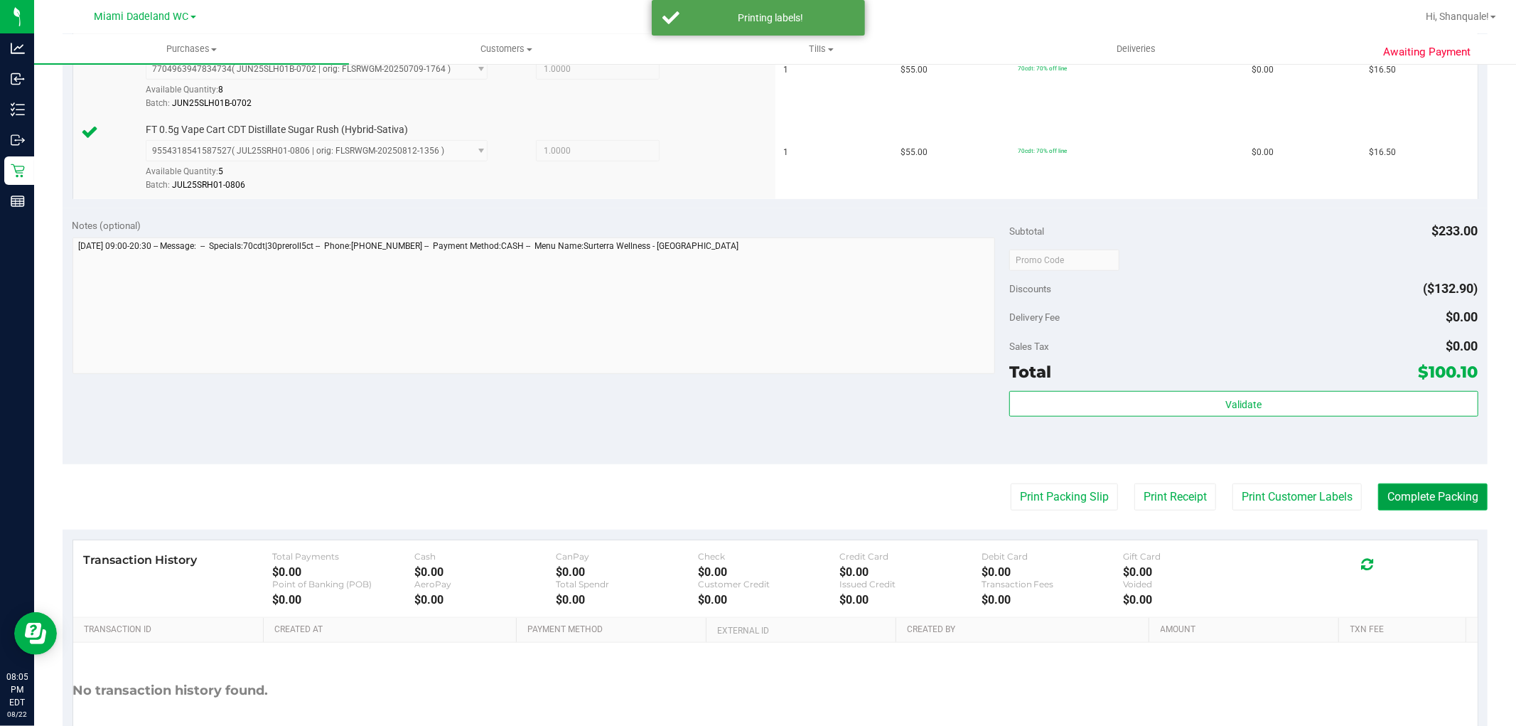
click at [1427, 489] on button "Complete Packing" at bounding box center [1432, 496] width 109 height 27
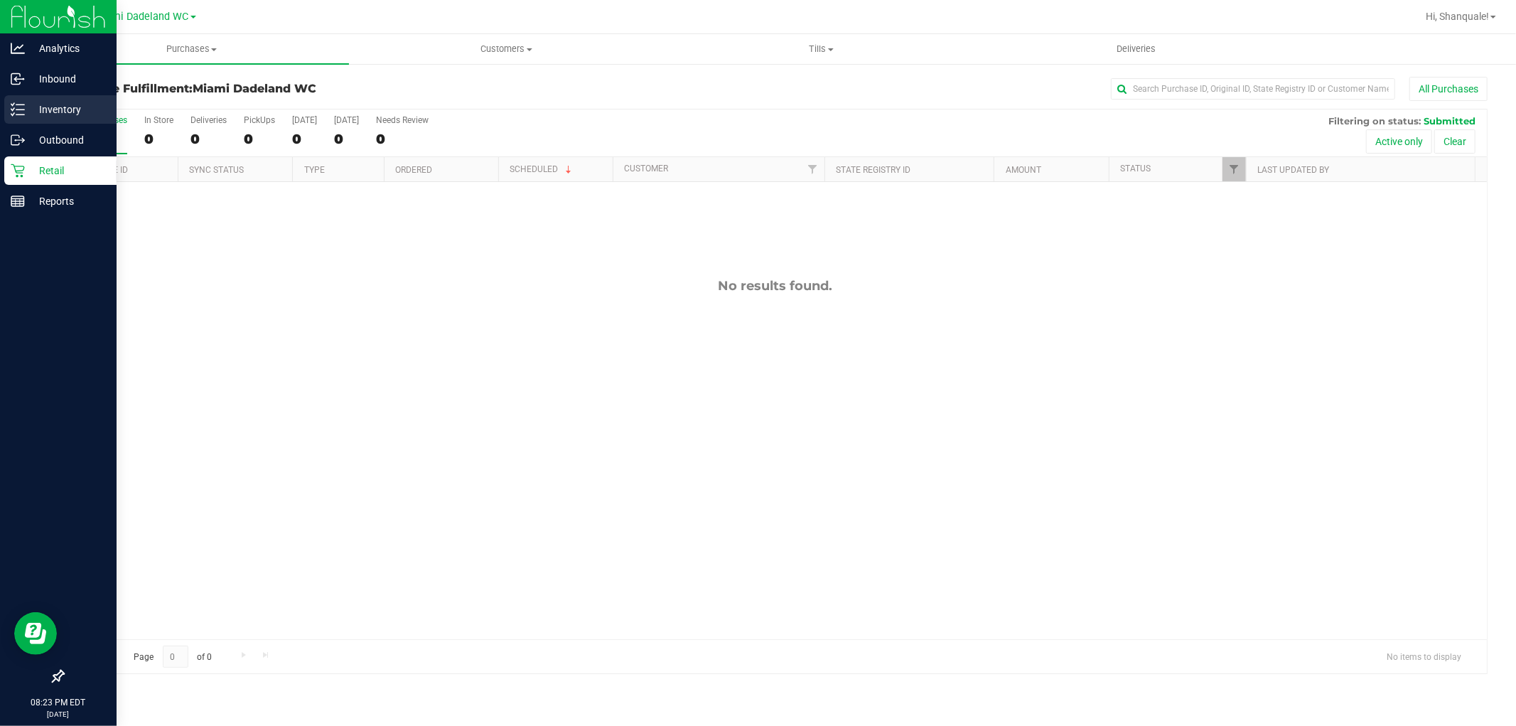
click at [38, 110] on p "Inventory" at bounding box center [67, 109] width 85 height 17
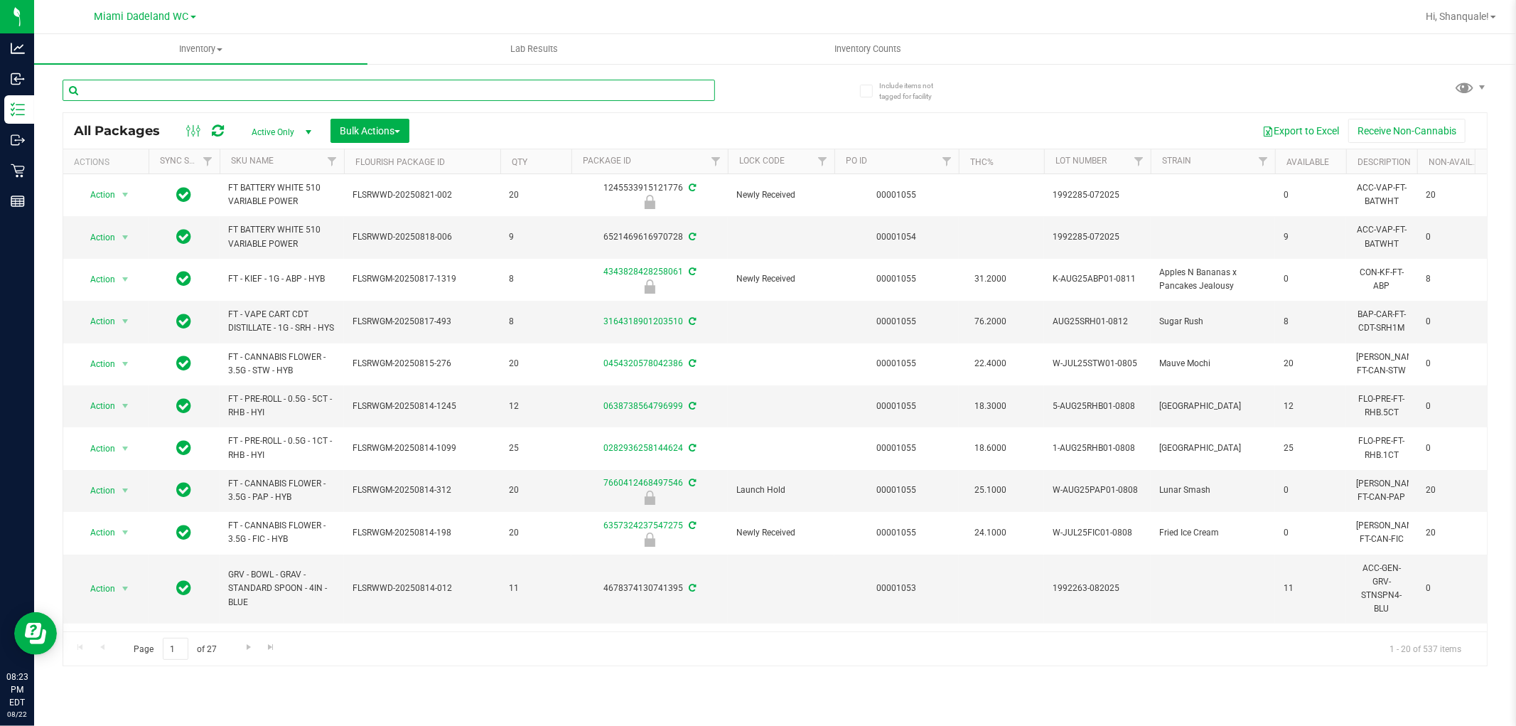
click at [335, 82] on input "text" at bounding box center [389, 90] width 652 height 21
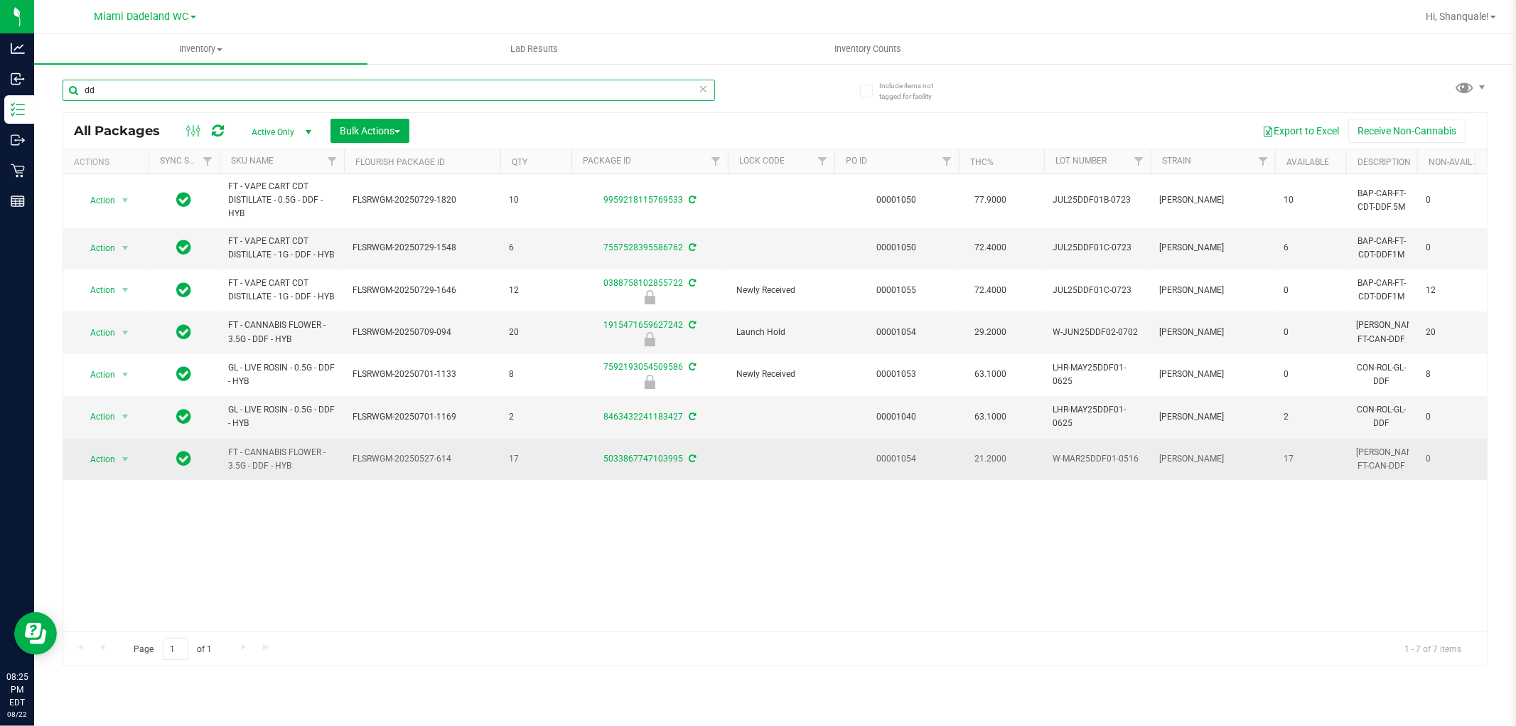
type input "d"
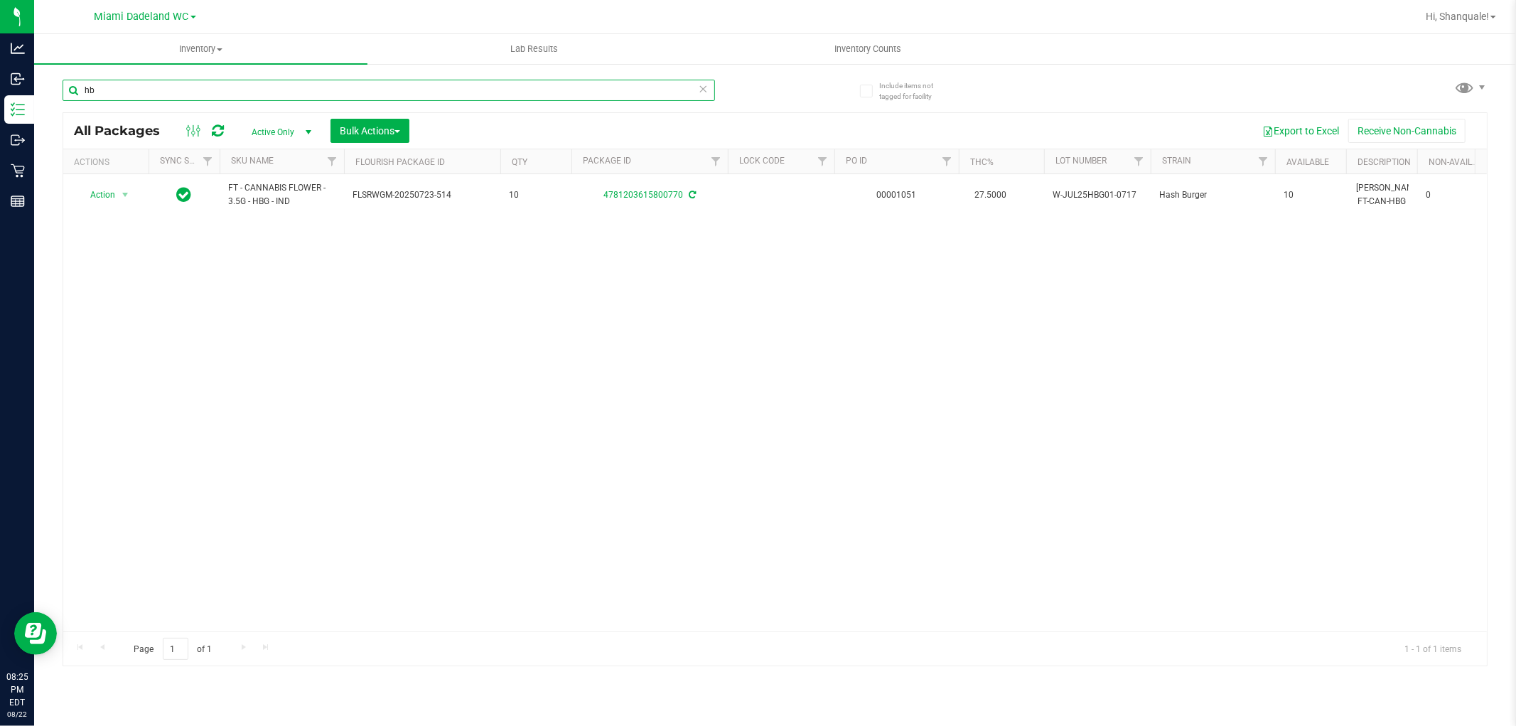
type input "h"
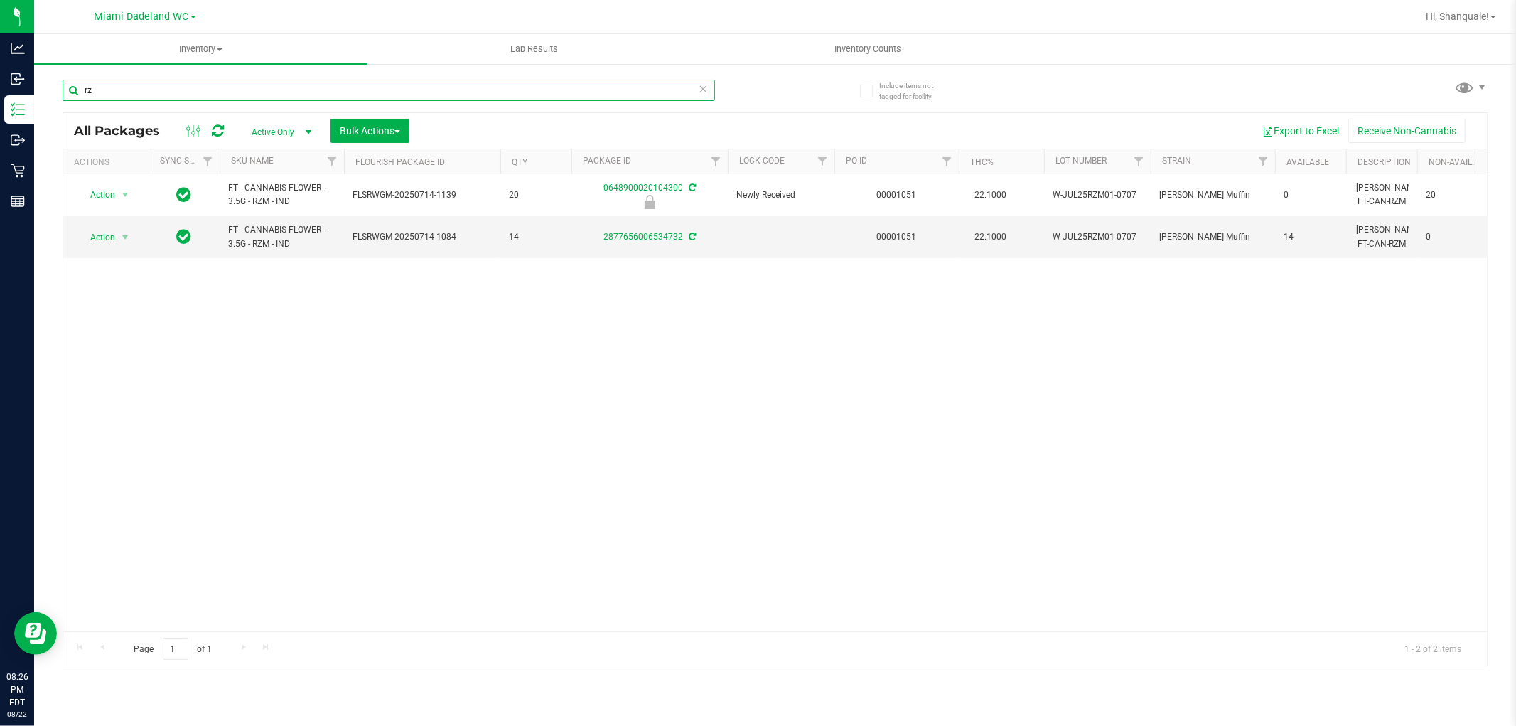
type input "r"
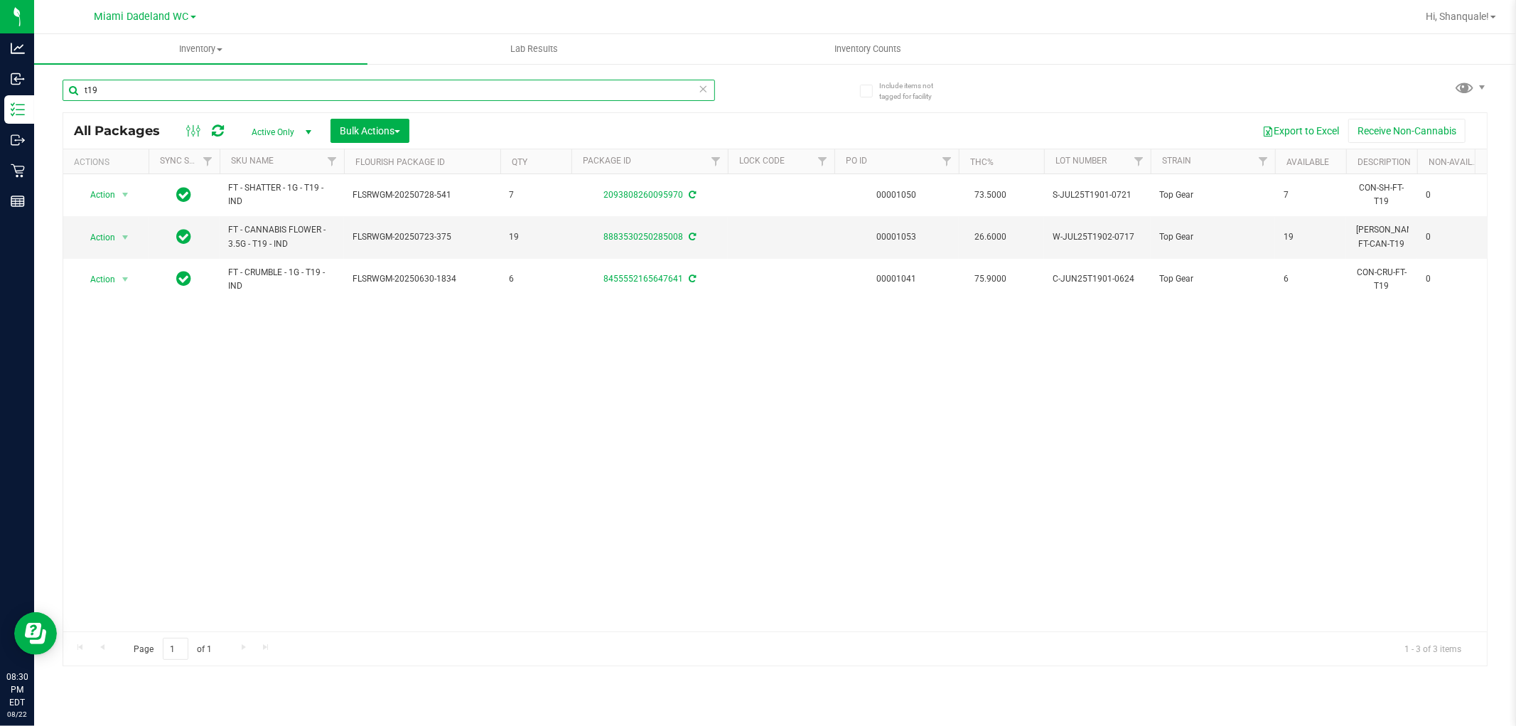
click at [242, 90] on input "t19" at bounding box center [389, 90] width 652 height 21
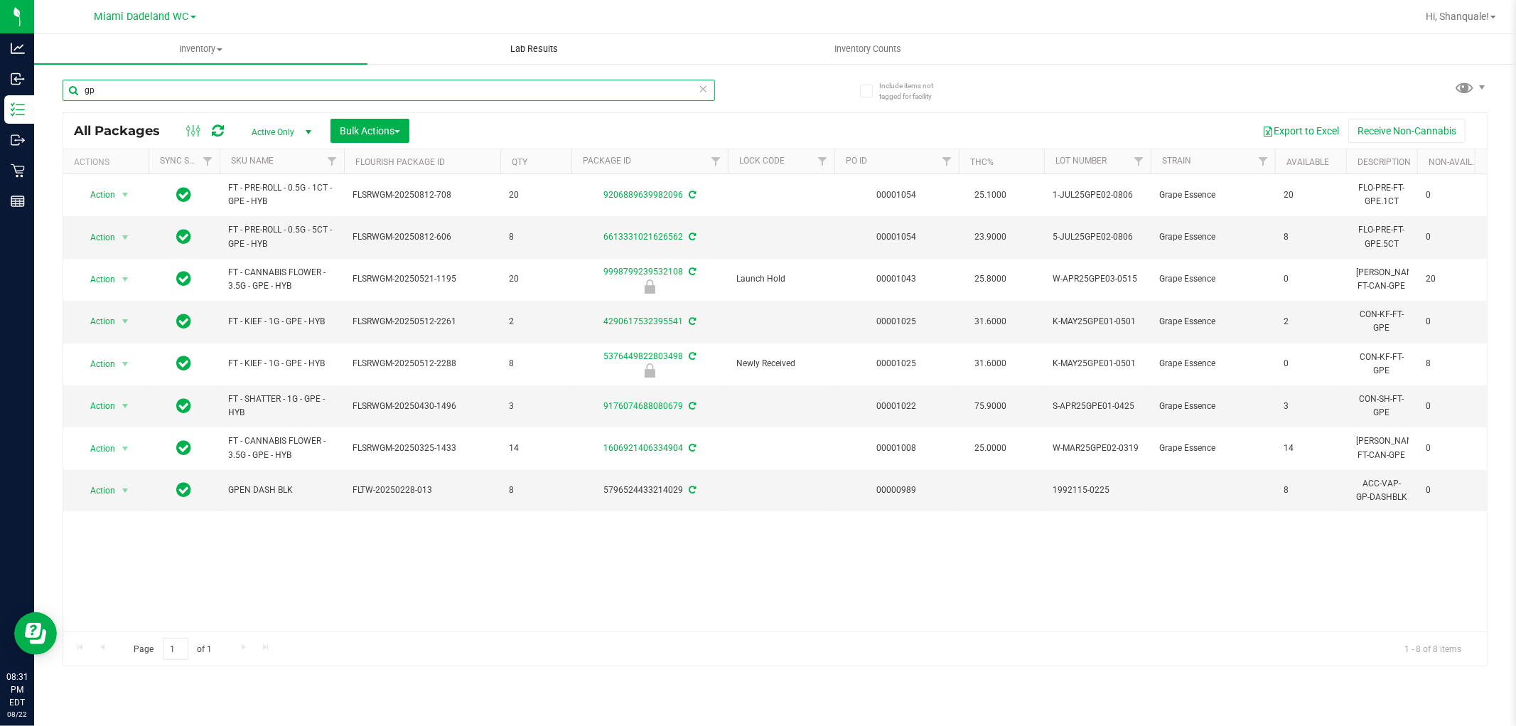
type input "g"
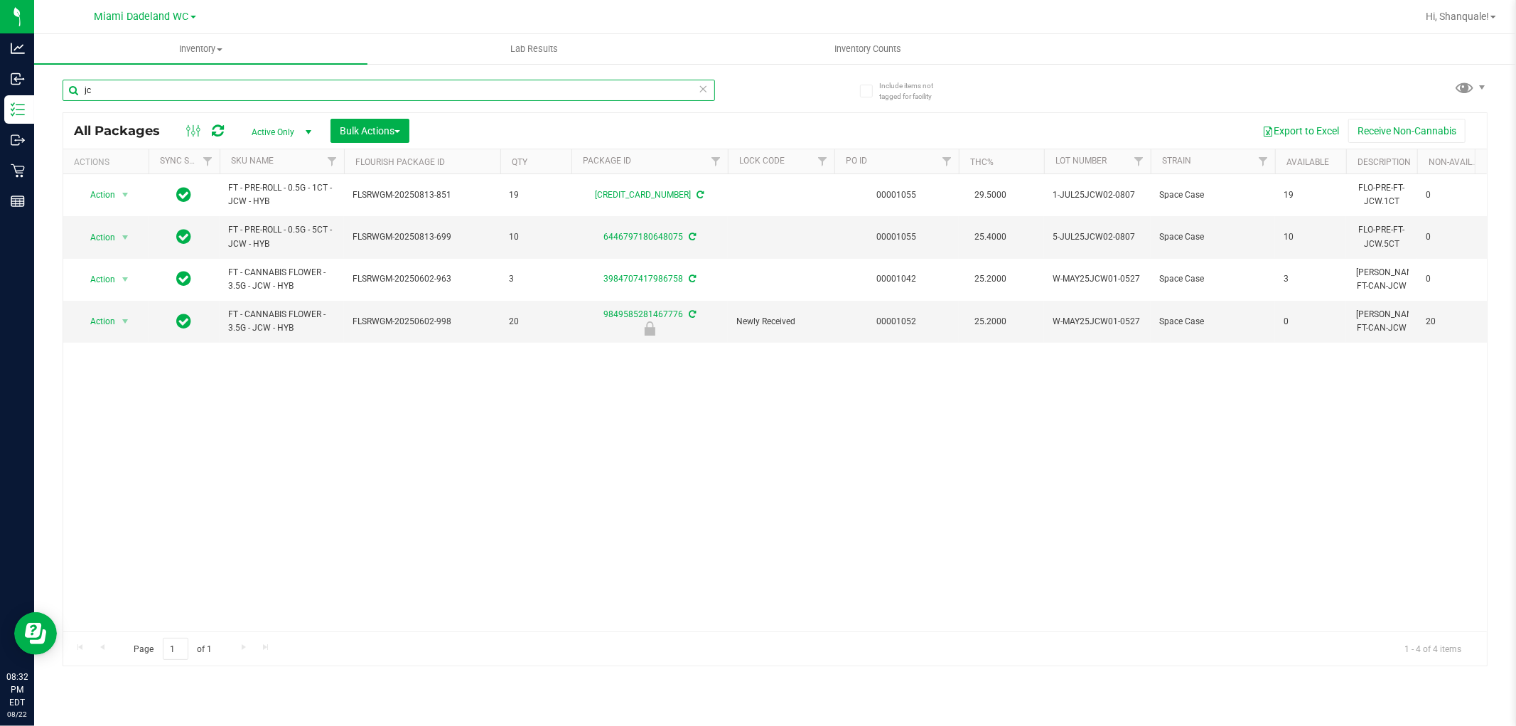
type input "j"
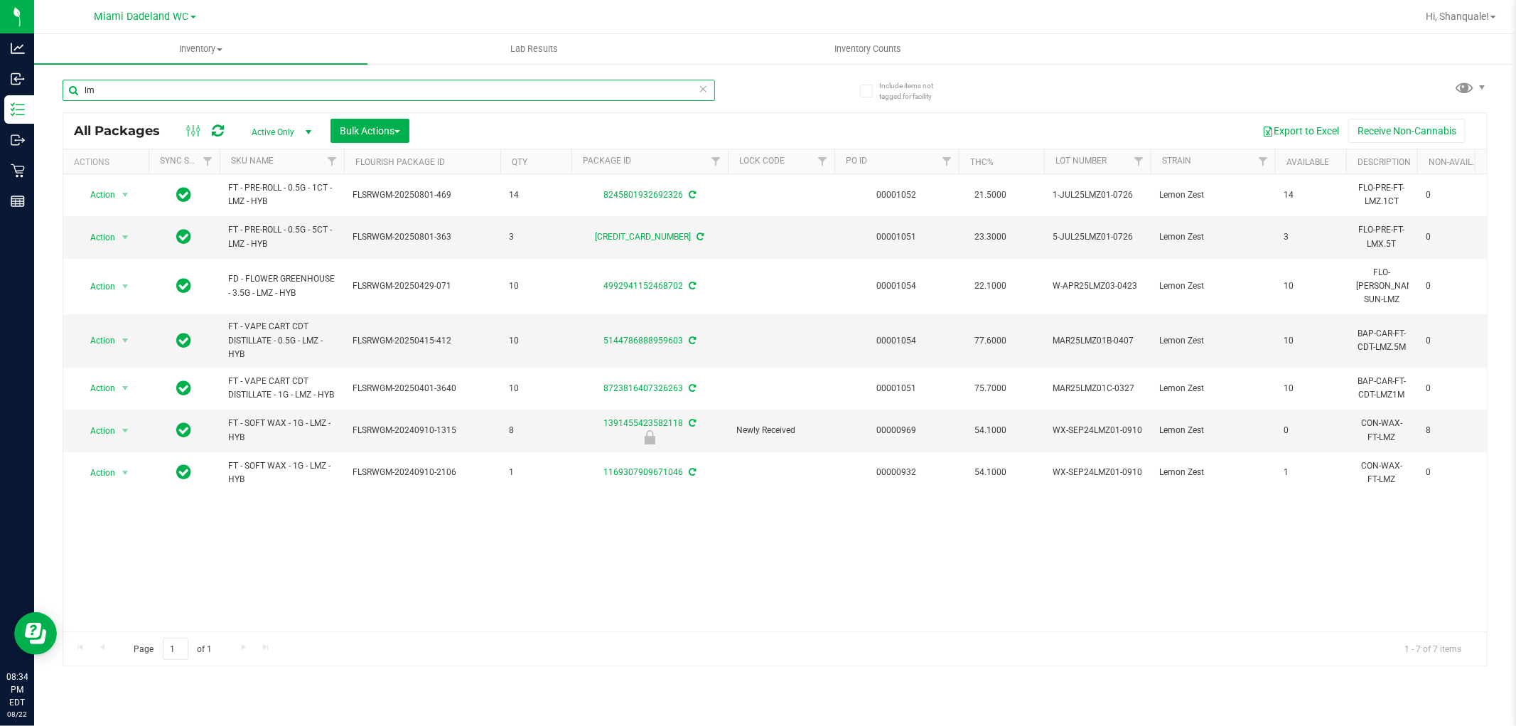
type input "l"
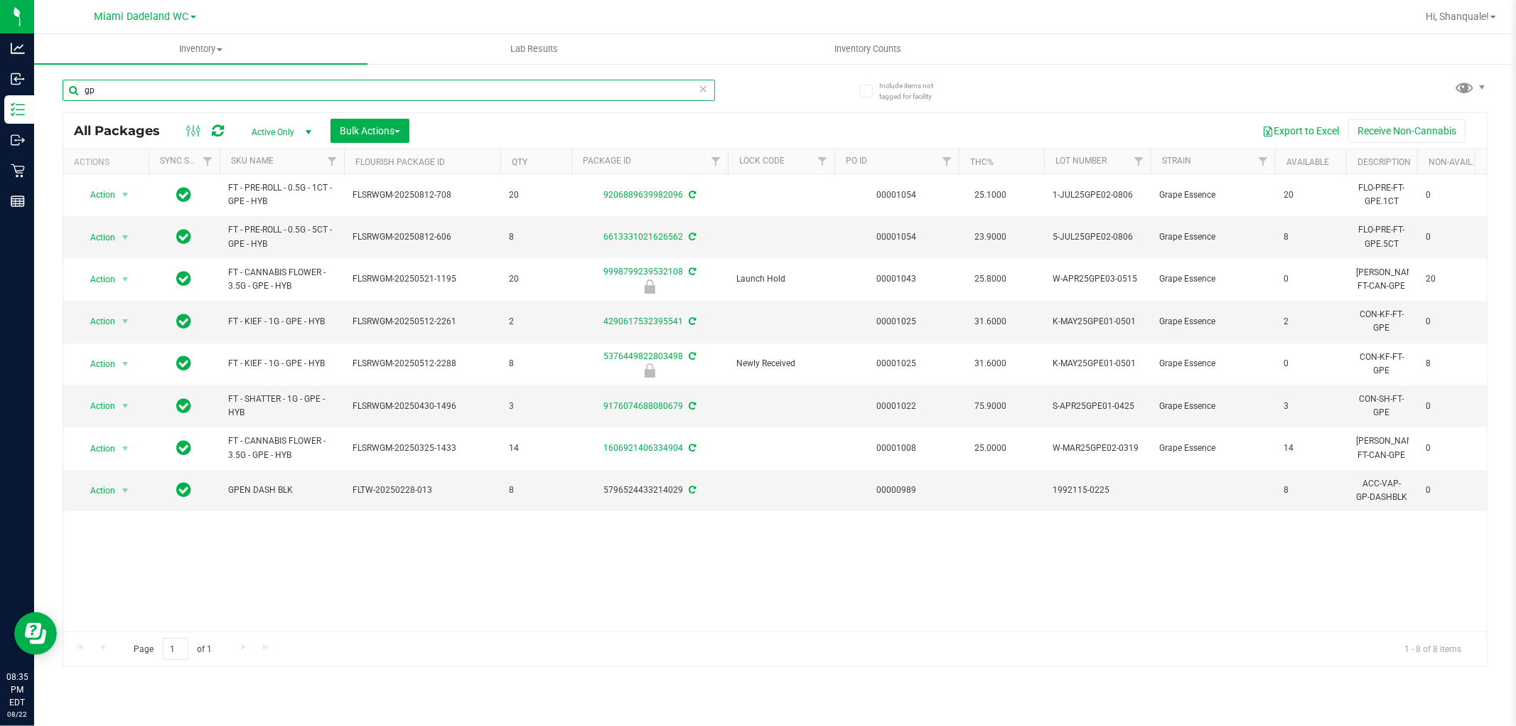
type input "g"
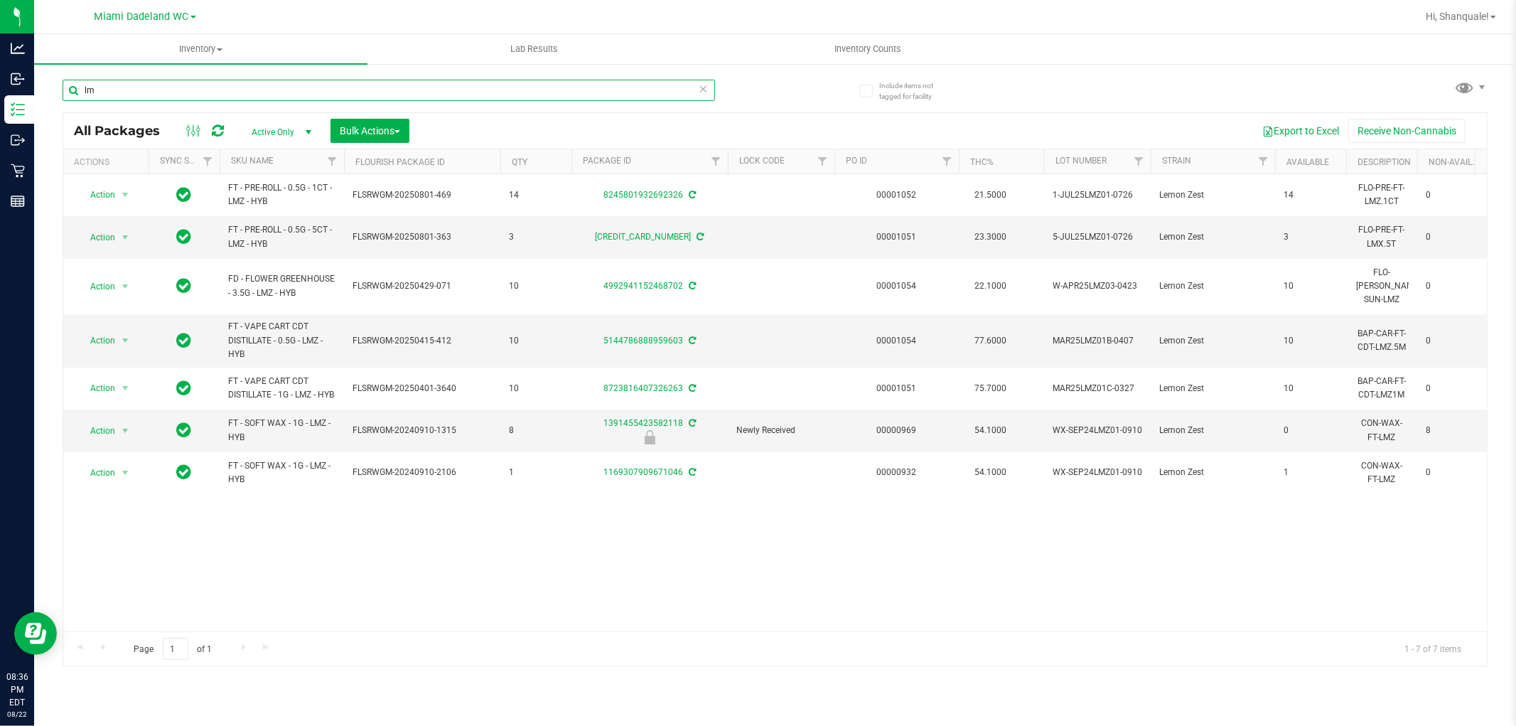
type input "l"
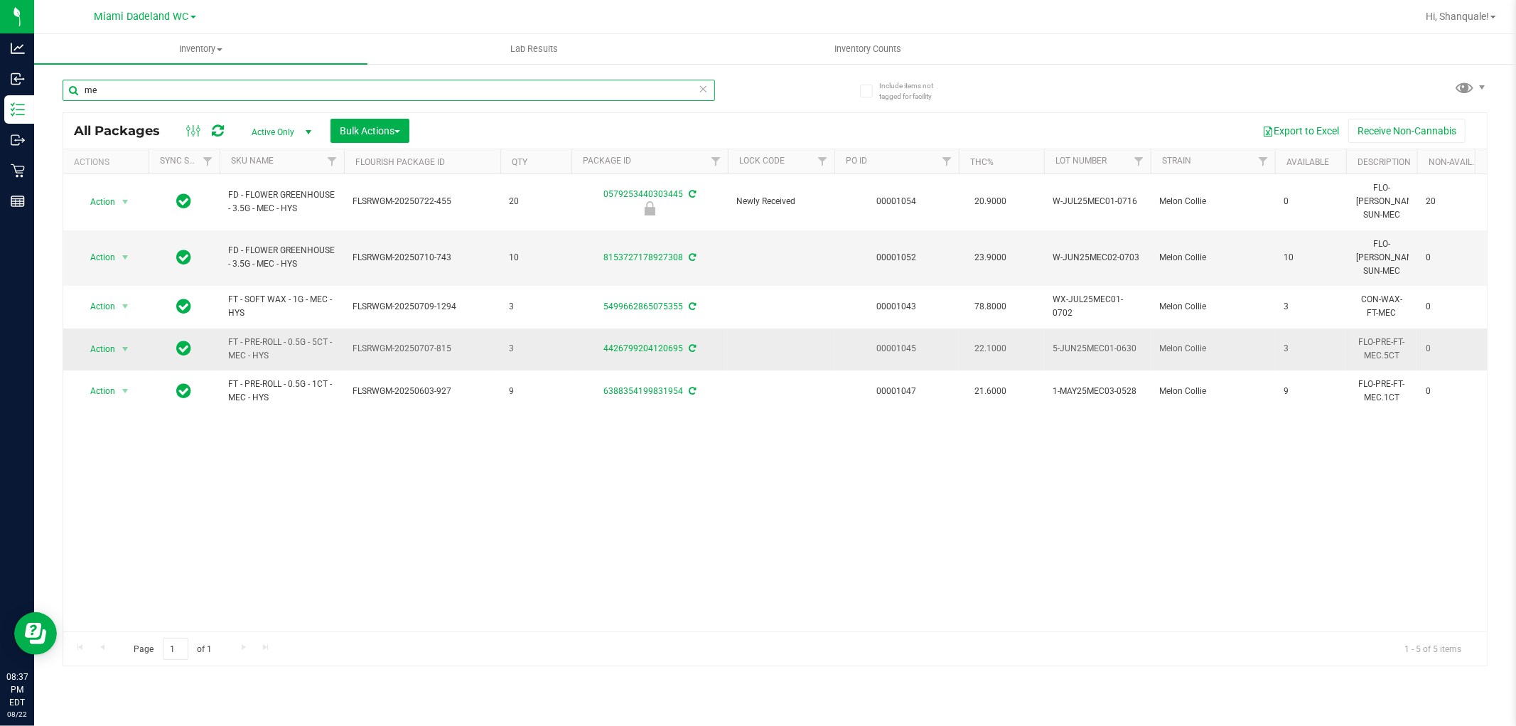
type input "m"
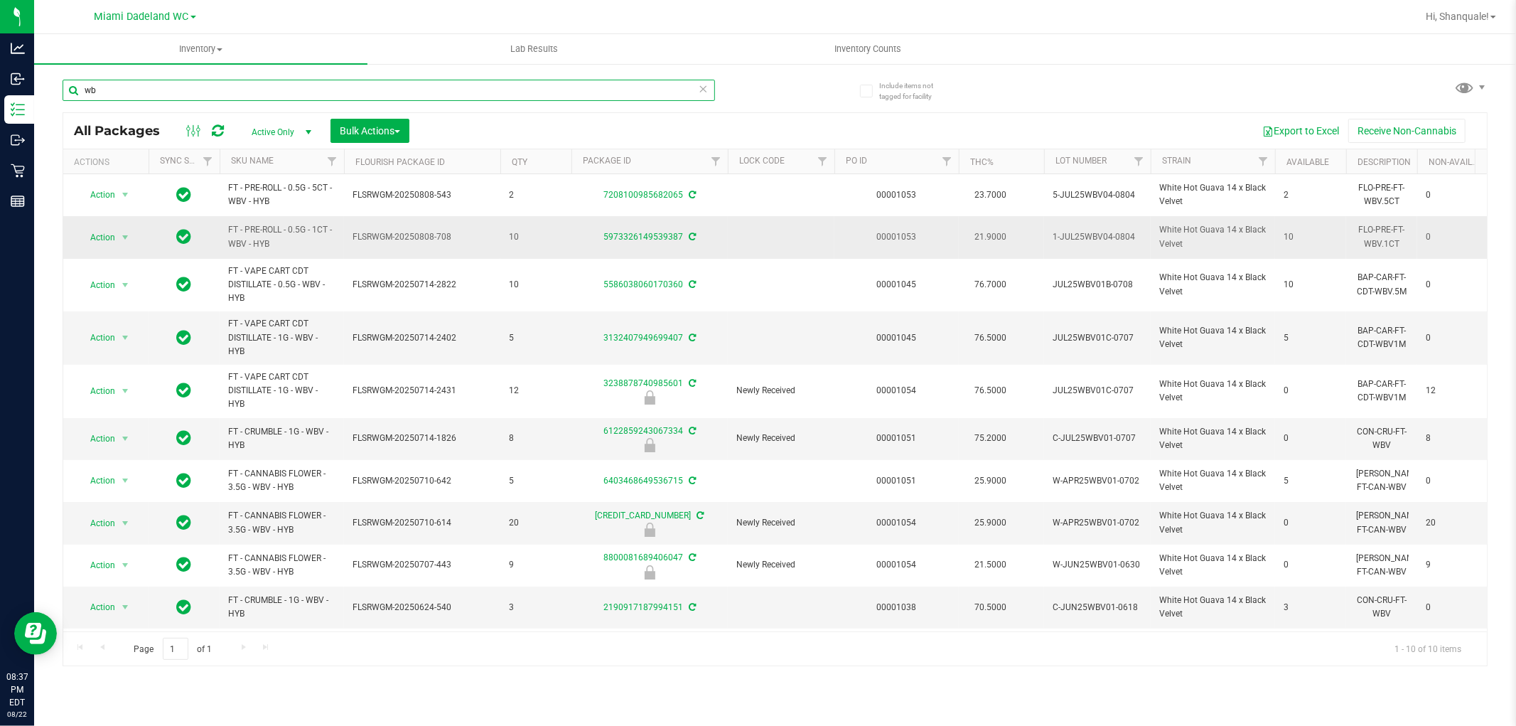
type input "w"
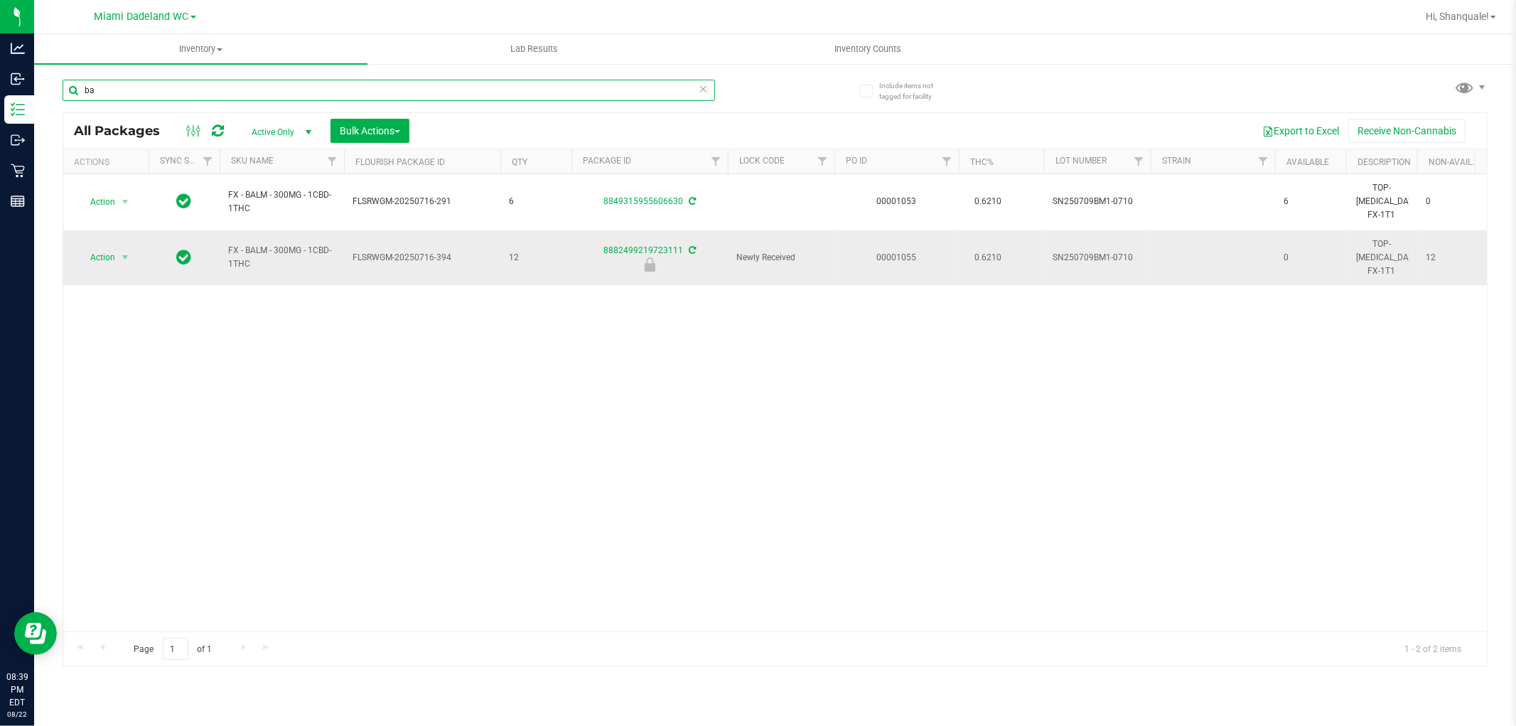
type input "b"
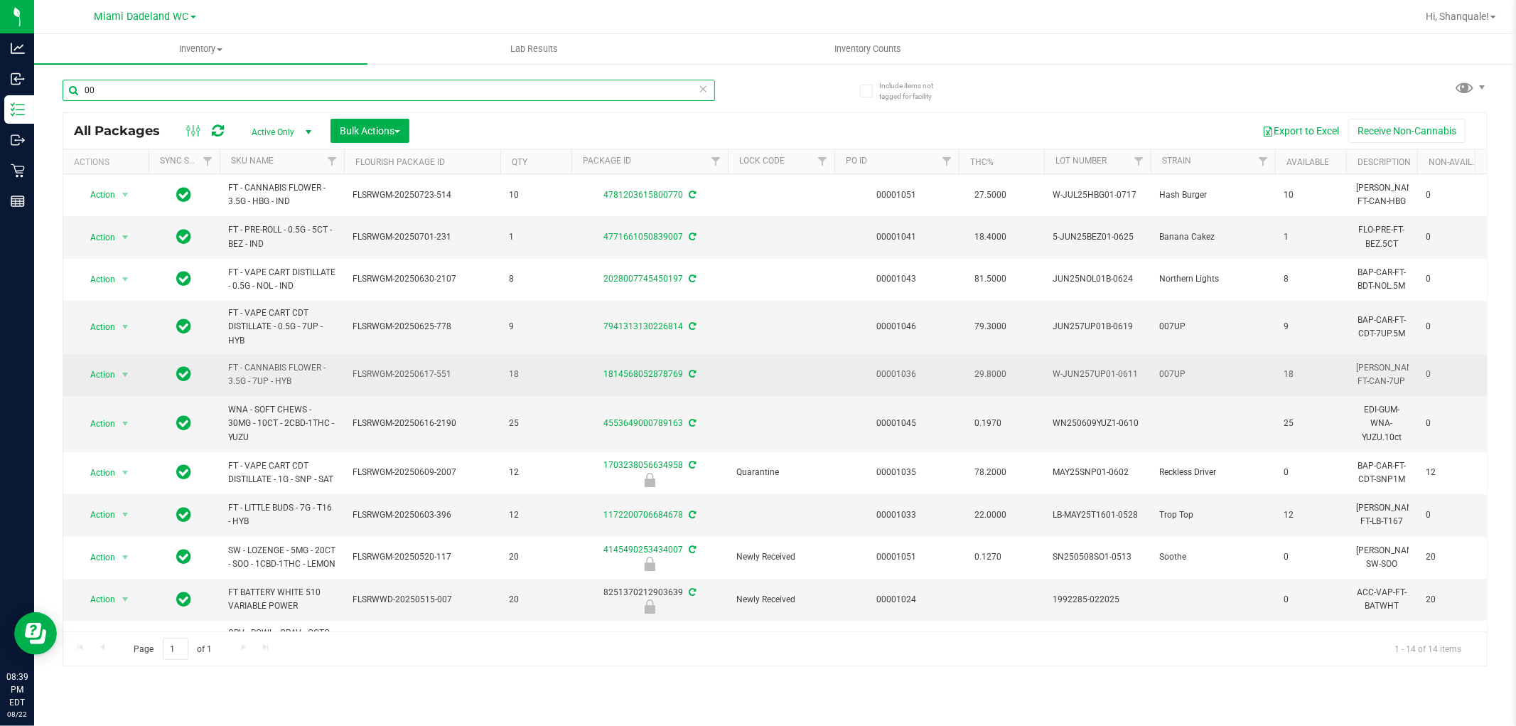
type input "0"
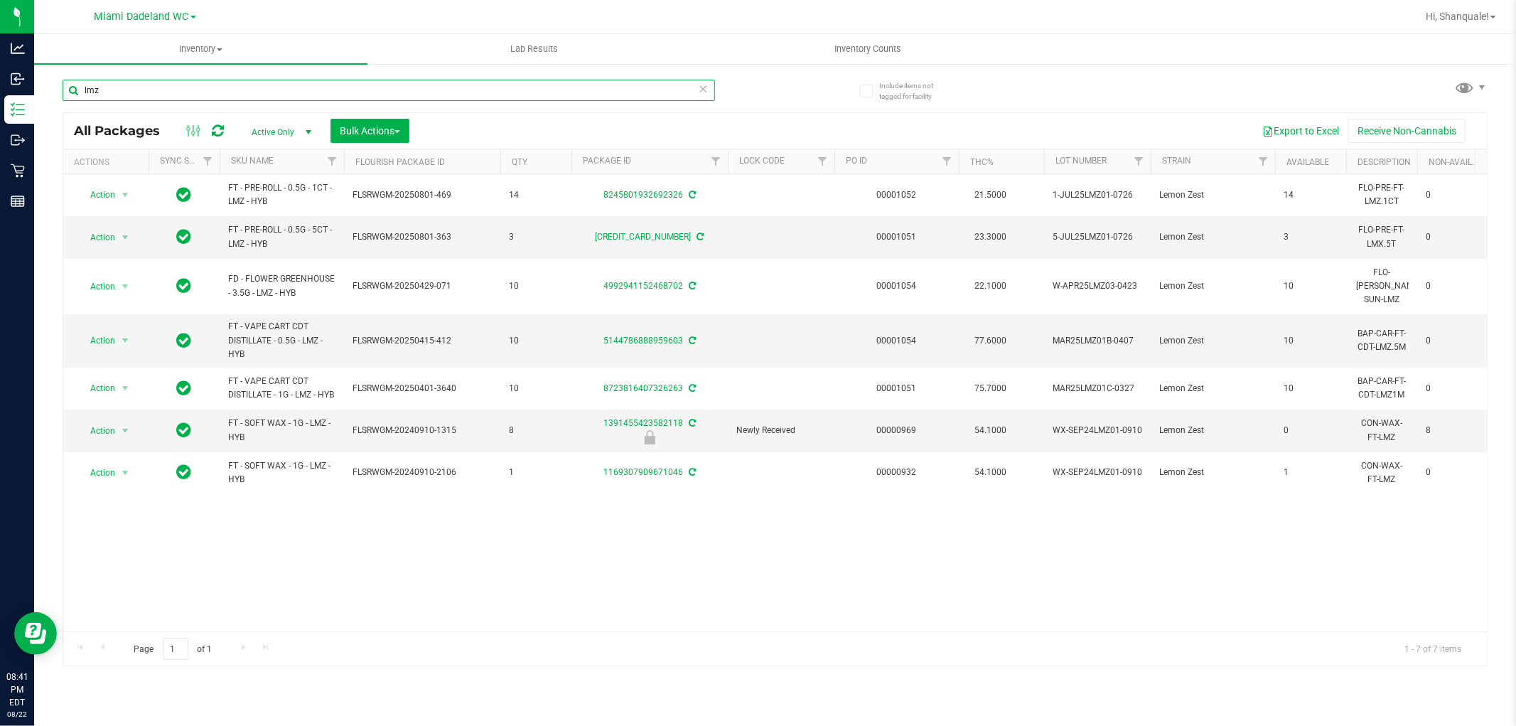
type input "lmz"
click at [1470, 6] on div "Hi, Shanquale!" at bounding box center [1461, 16] width 82 height 25
click at [1460, 16] on span "Hi, Shanquale!" at bounding box center [1457, 16] width 63 height 11
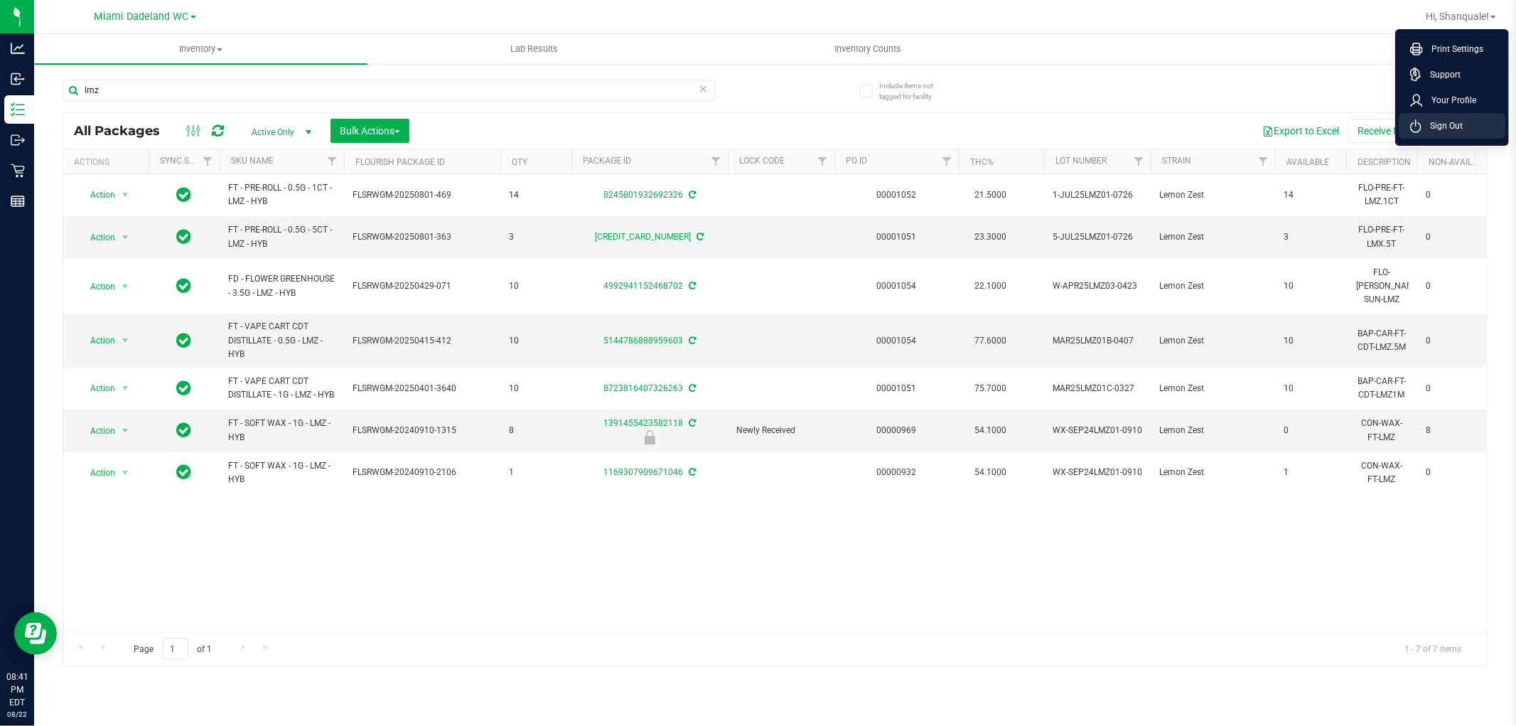
click at [1443, 131] on span "Sign Out" at bounding box center [1441, 126] width 41 height 14
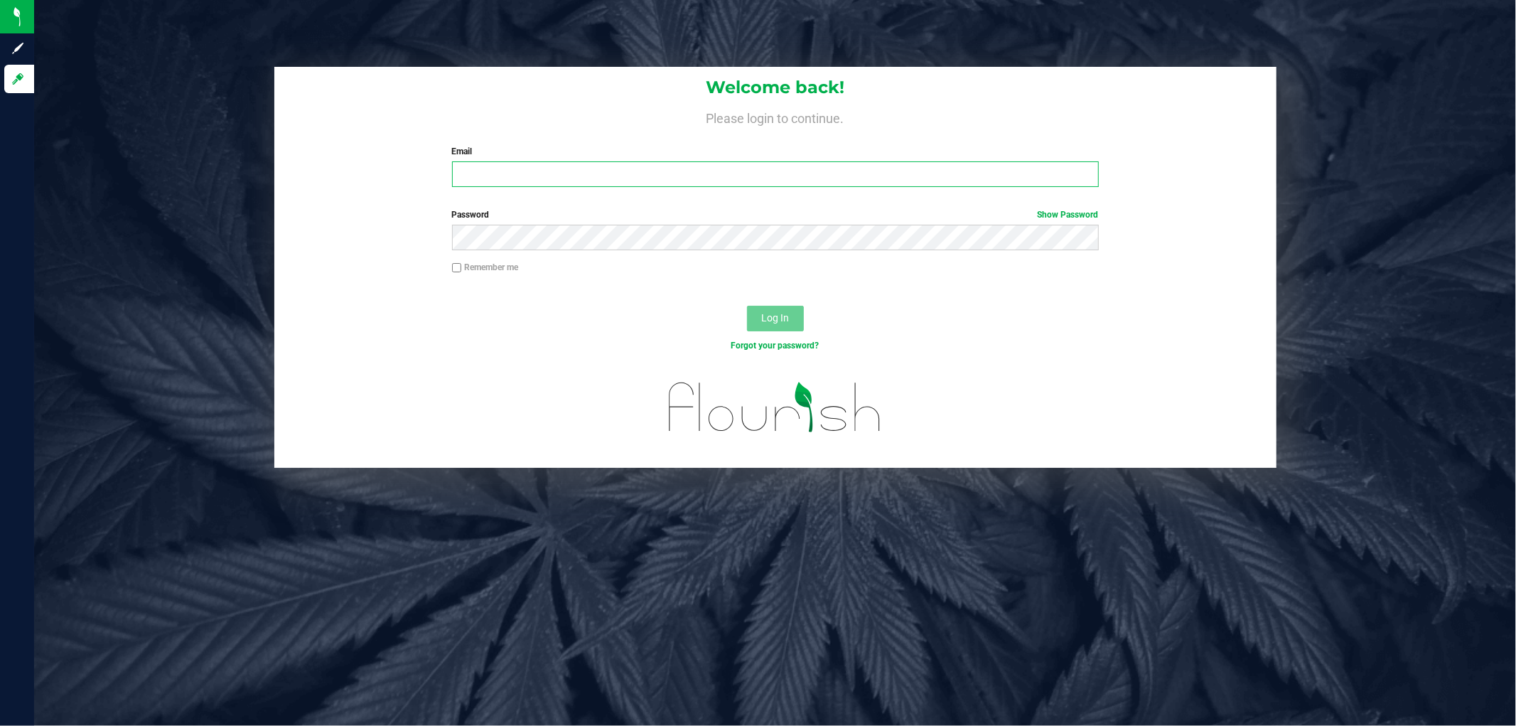
click at [824, 172] on input "Email" at bounding box center [775, 174] width 647 height 26
type input "[EMAIL_ADDRESS][DOMAIN_NAME]"
click at [747, 306] on button "Log In" at bounding box center [775, 319] width 57 height 26
